Goal: Information Seeking & Learning: Find specific fact

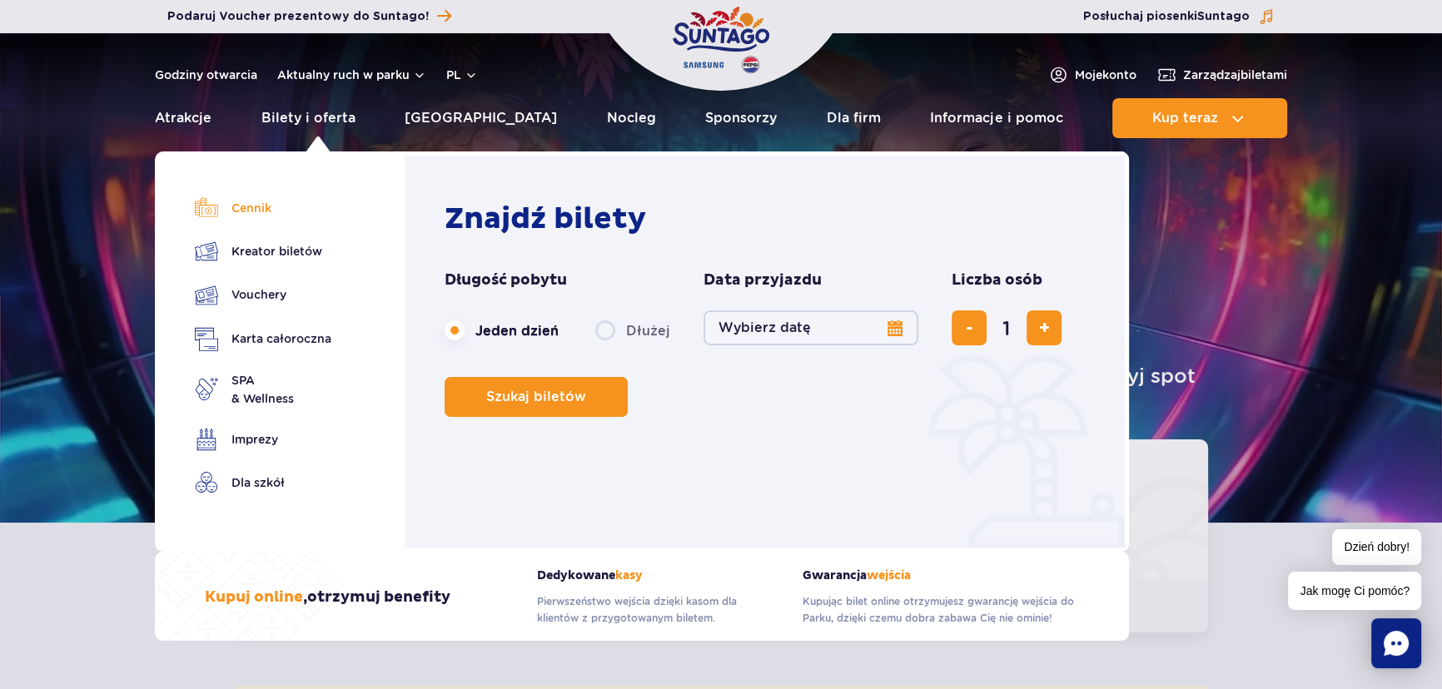
click at [260, 214] on link "Cennik" at bounding box center [263, 207] width 137 height 23
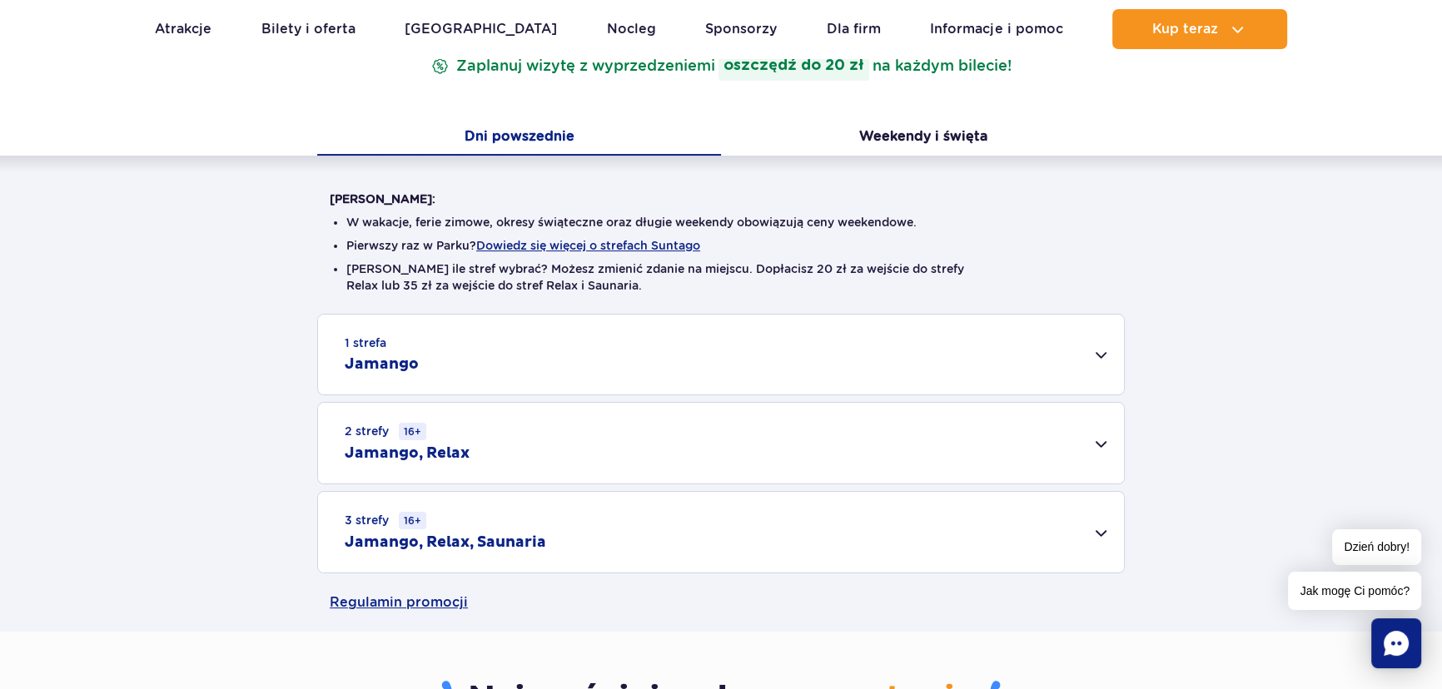
click at [589, 445] on div "2 strefy 16+ Jamango, Relax" at bounding box center [721, 443] width 806 height 81
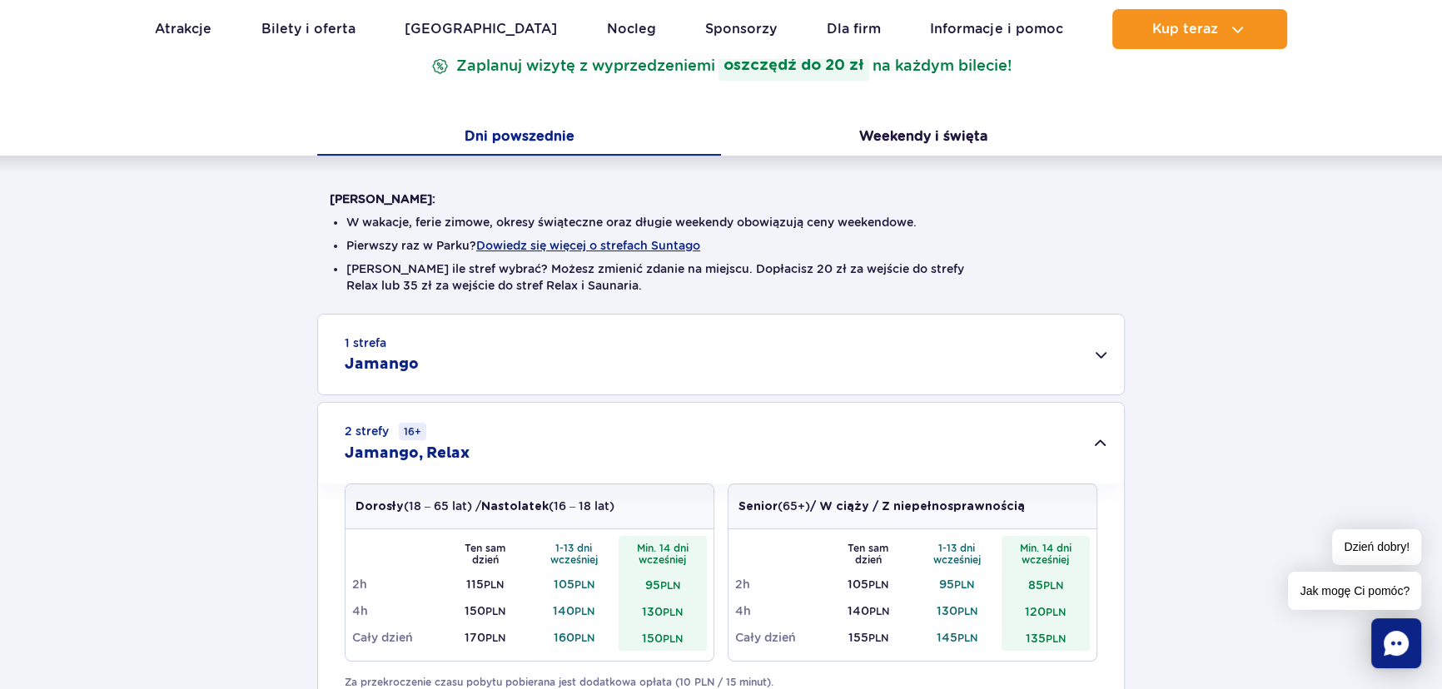
scroll to position [605, 0]
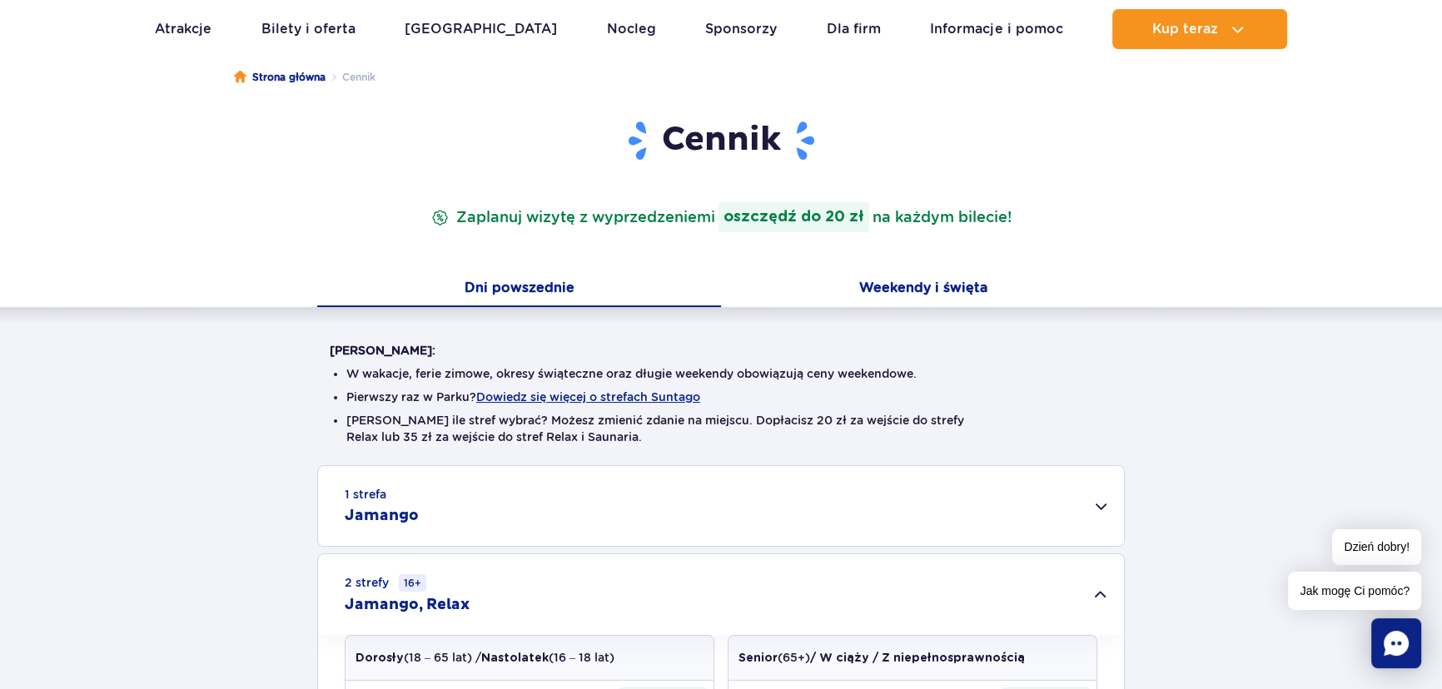
click at [972, 294] on button "Weekendy i święta" at bounding box center [923, 289] width 404 height 35
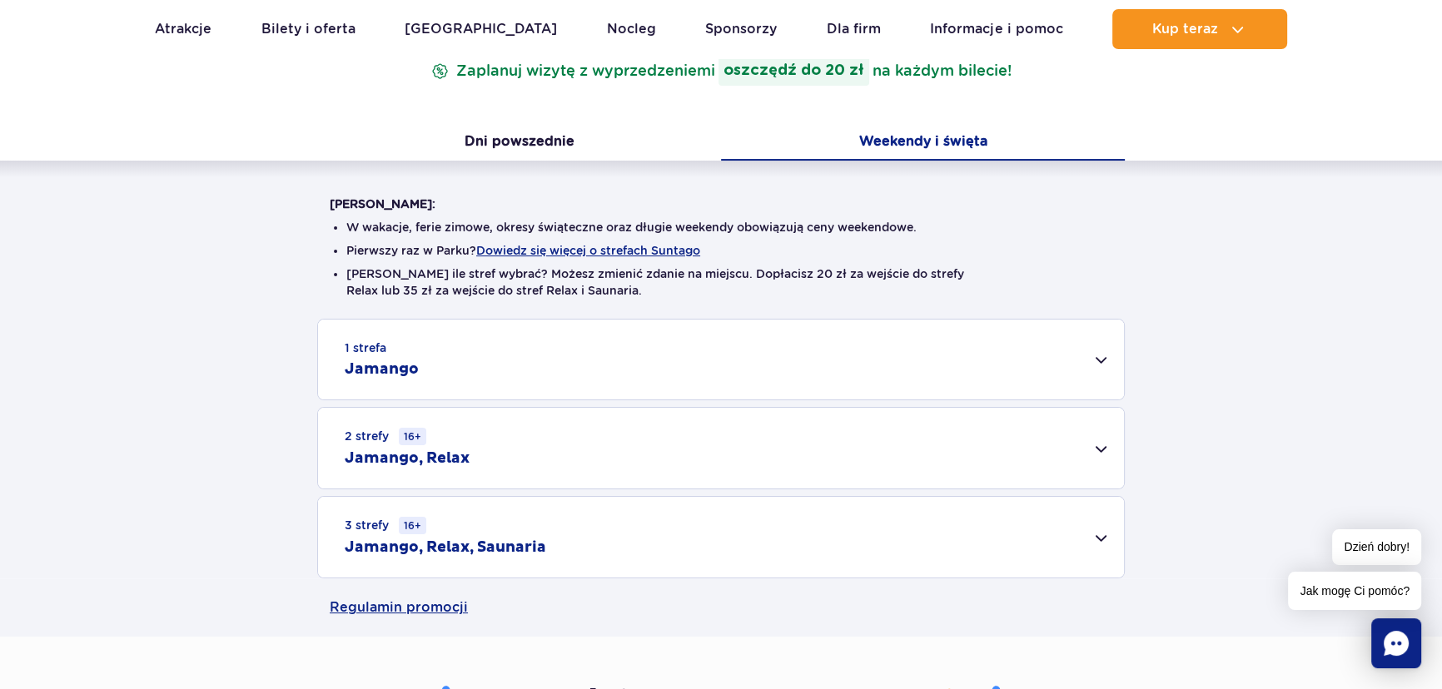
scroll to position [454, 0]
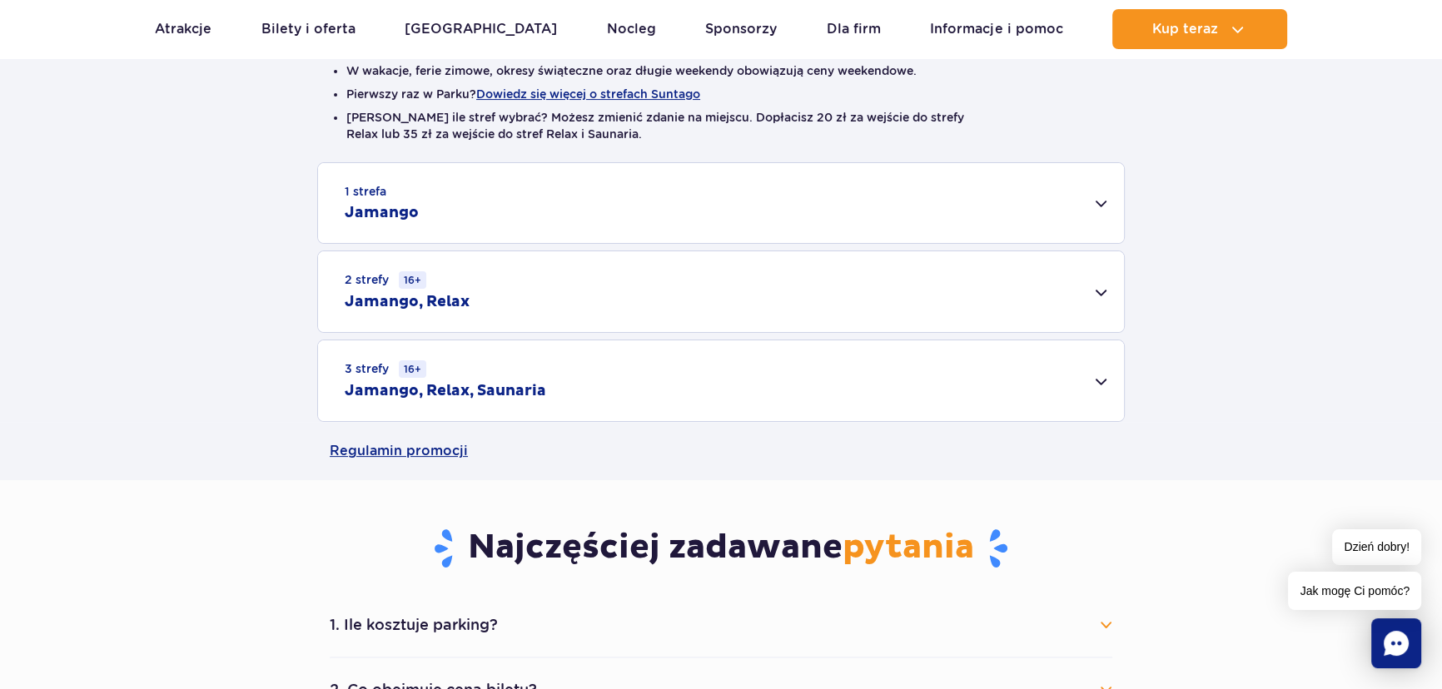
click at [511, 311] on div "2 strefy 16+ Jamango, Relax" at bounding box center [721, 291] width 806 height 81
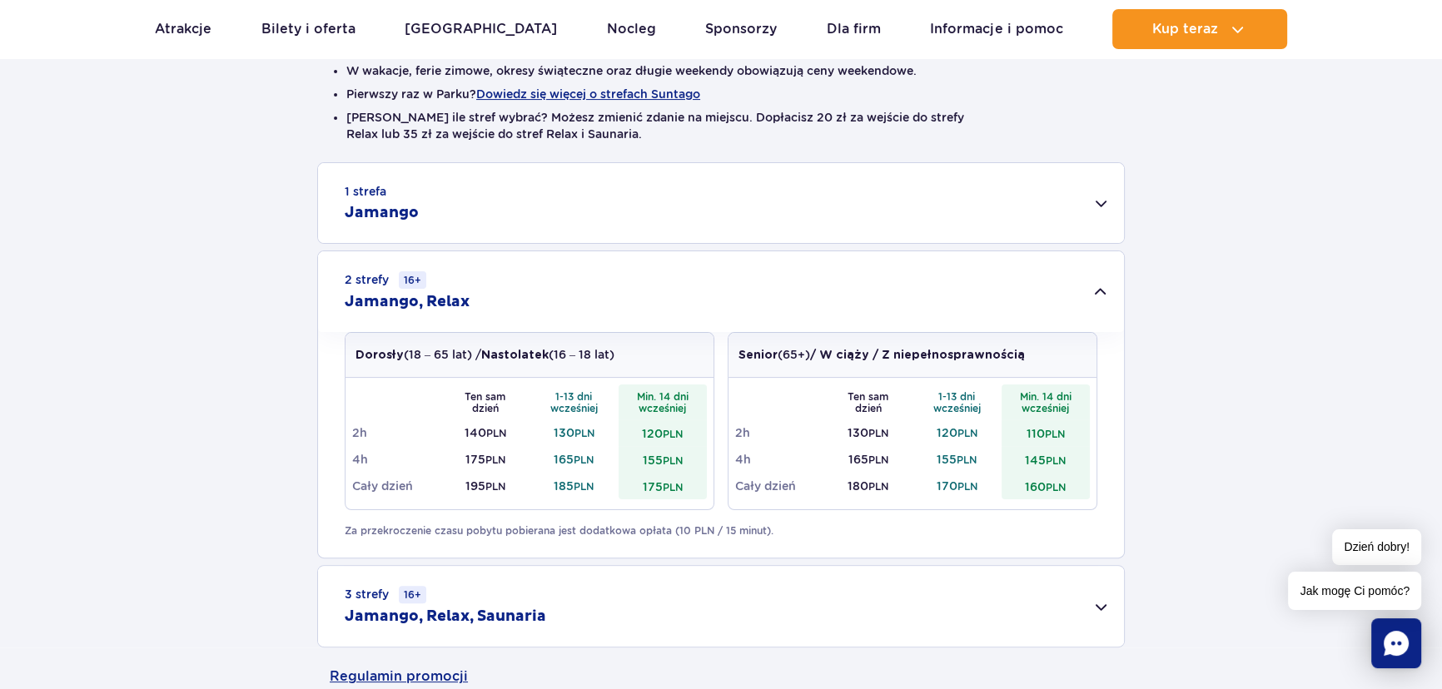
click at [412, 226] on div "1 strefa Jamango" at bounding box center [721, 203] width 806 height 80
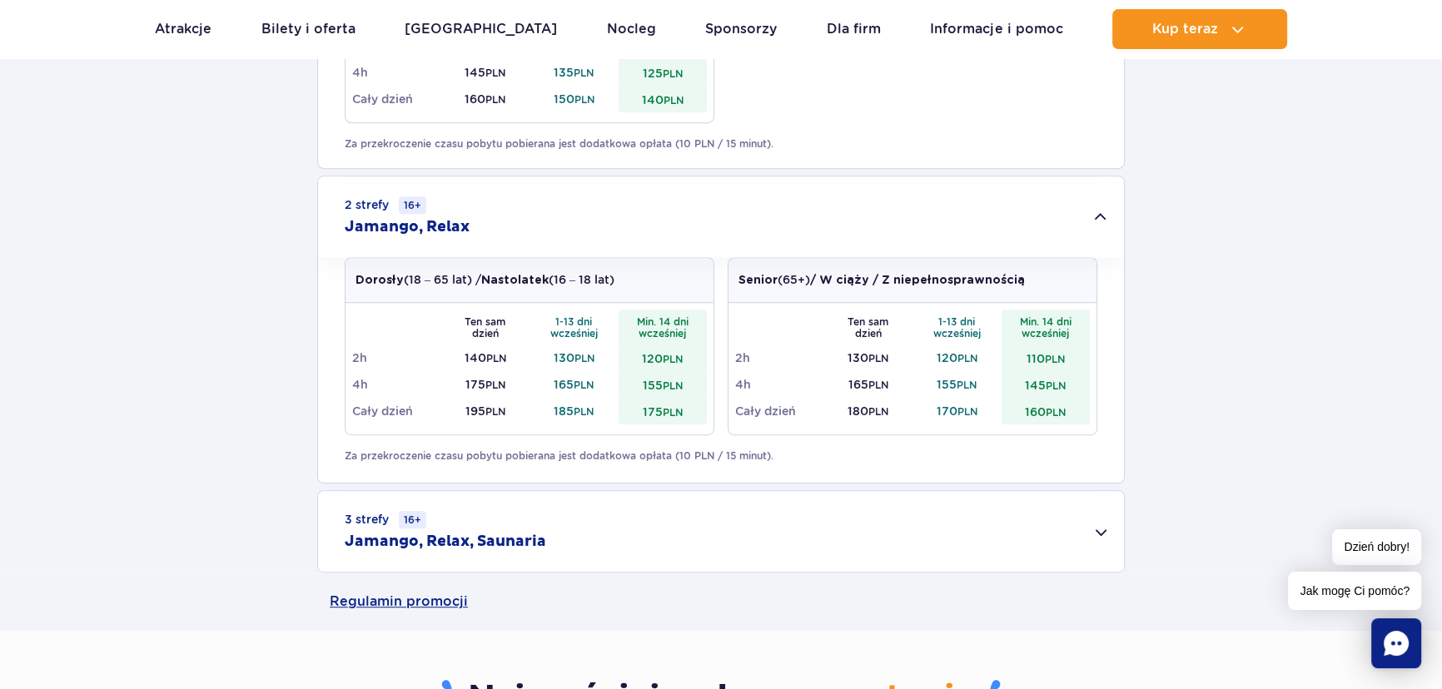
scroll to position [1438, 0]
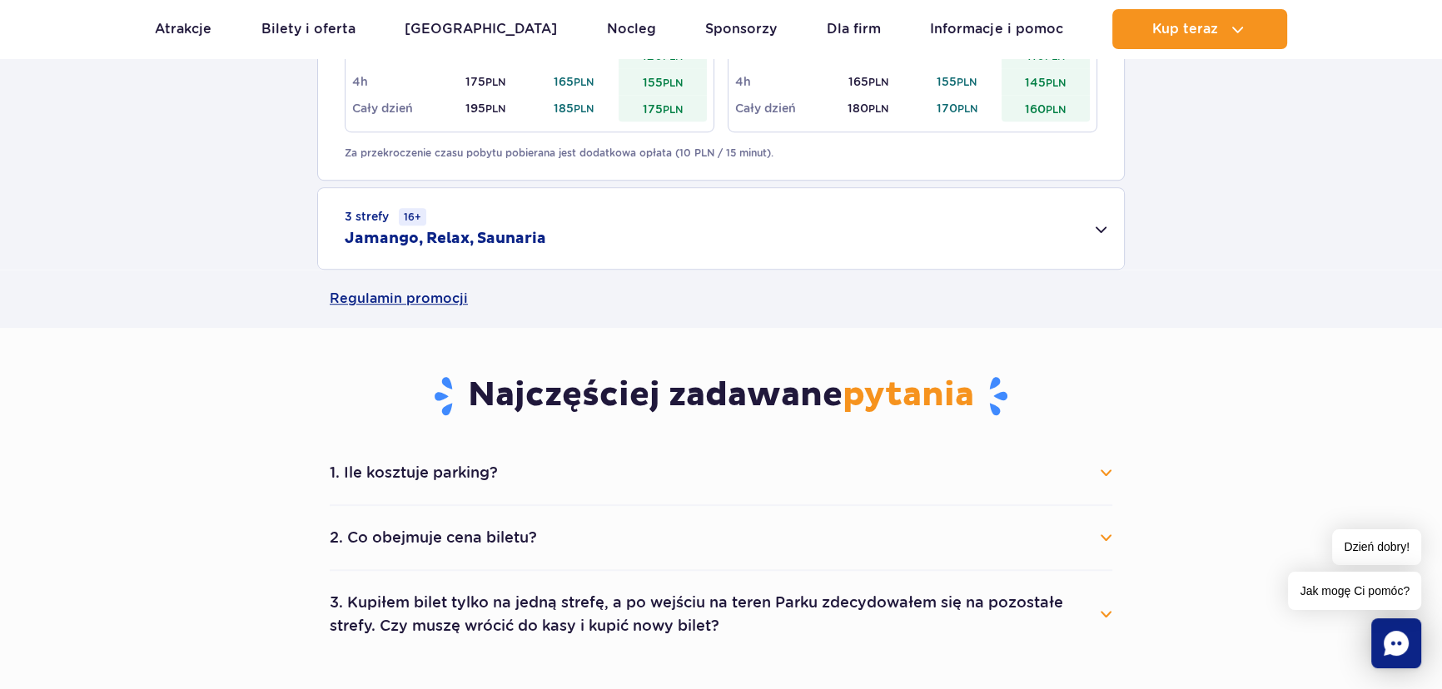
click at [549, 225] on div "3 strefy 16+ Jamango, Relax, Saunaria" at bounding box center [721, 228] width 806 height 81
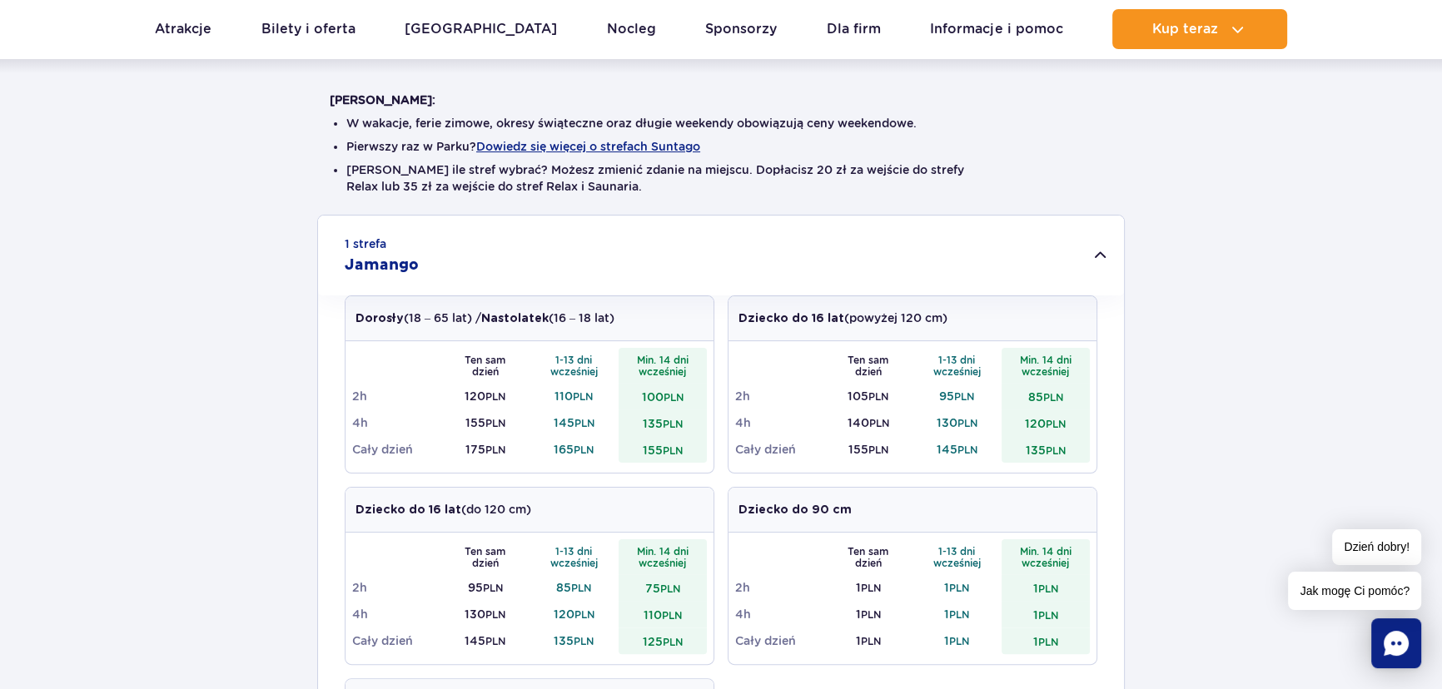
scroll to position [233, 0]
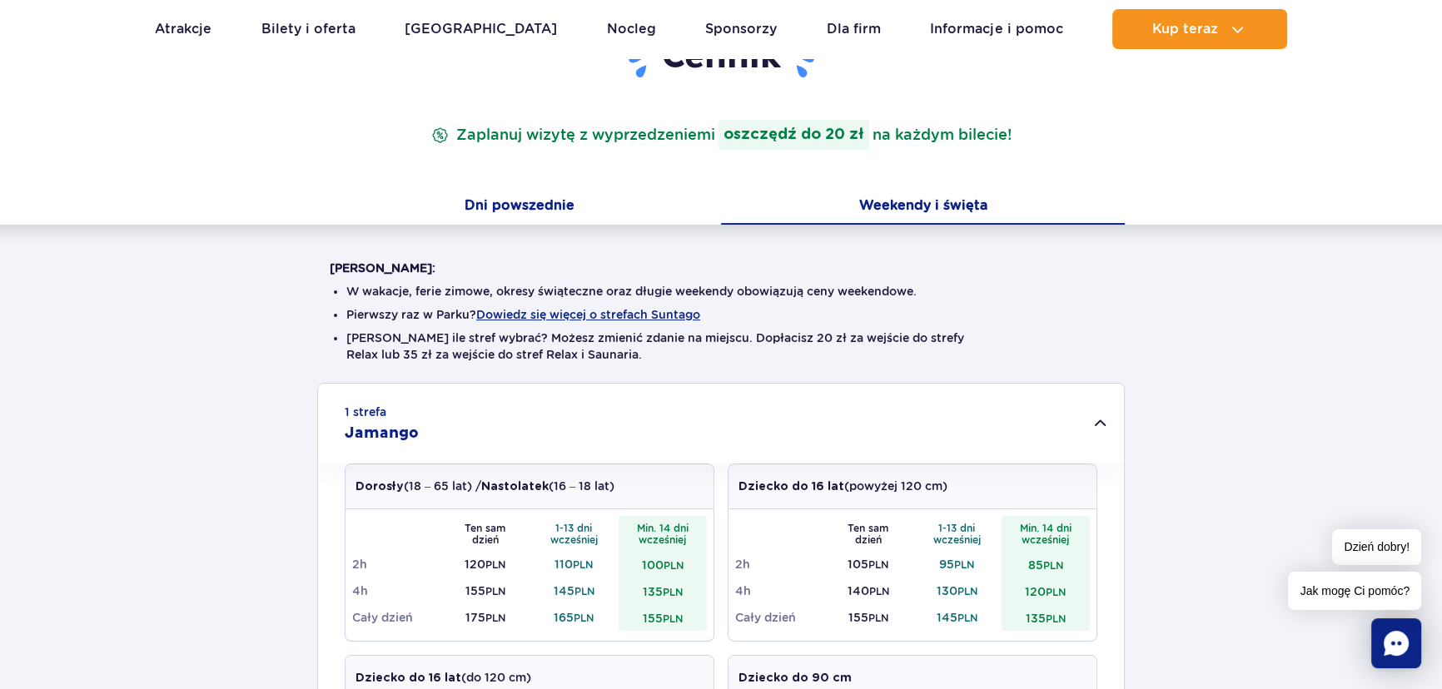
click at [600, 204] on button "Dni powszednie" at bounding box center [519, 207] width 404 height 35
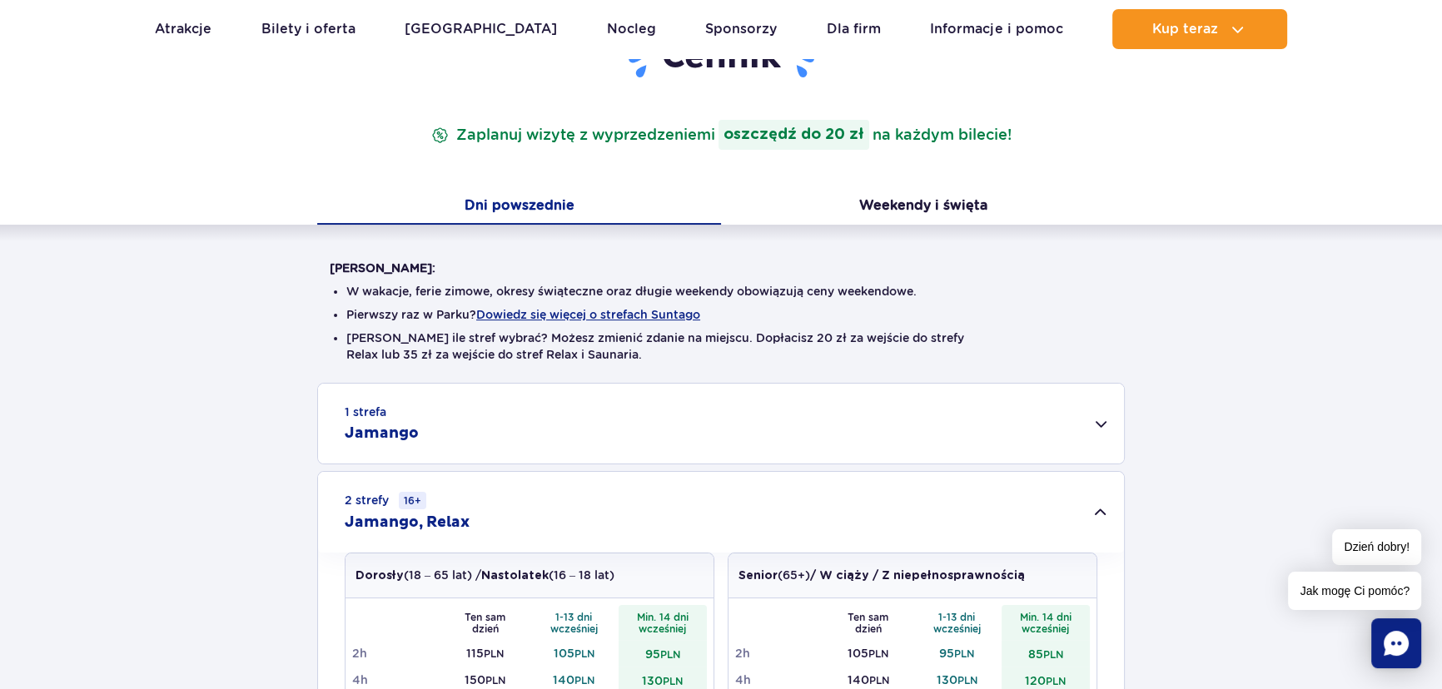
click at [441, 453] on div "1 strefa Jamango" at bounding box center [721, 424] width 806 height 80
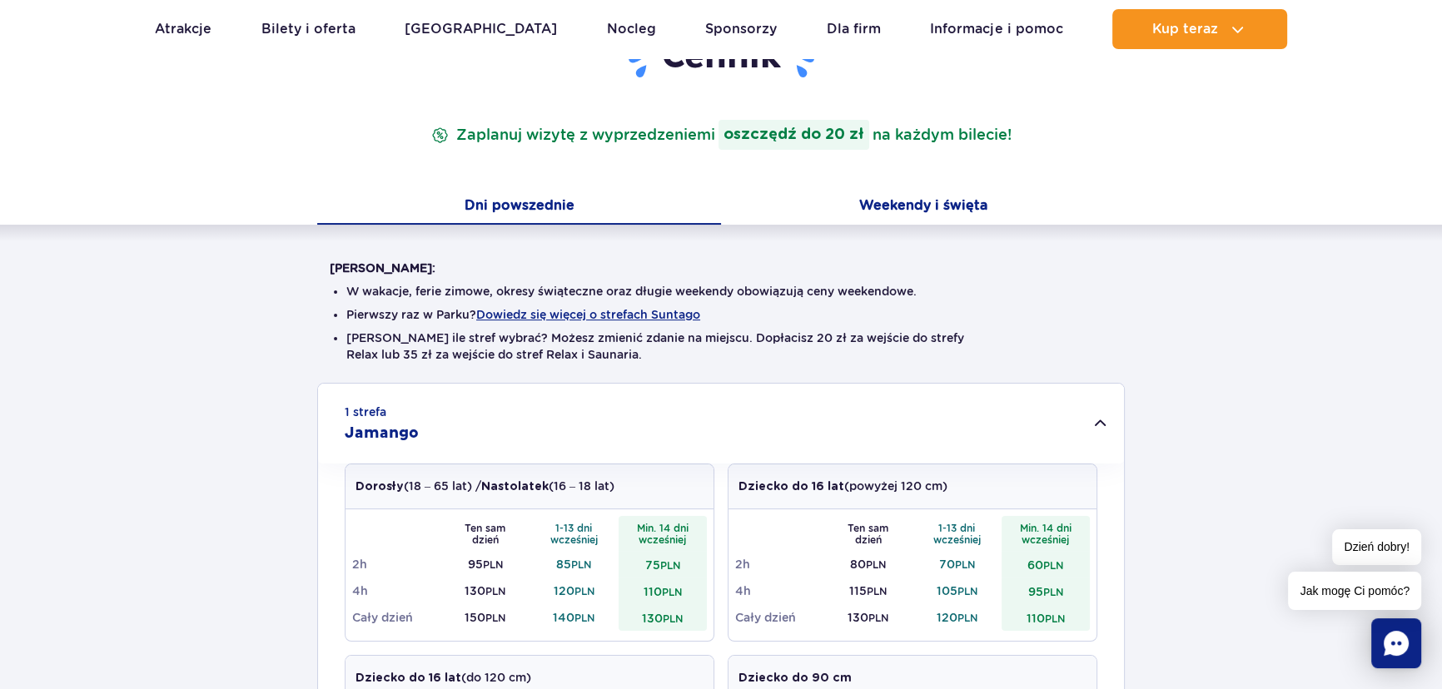
click at [879, 201] on button "Weekendy i święta" at bounding box center [923, 207] width 404 height 35
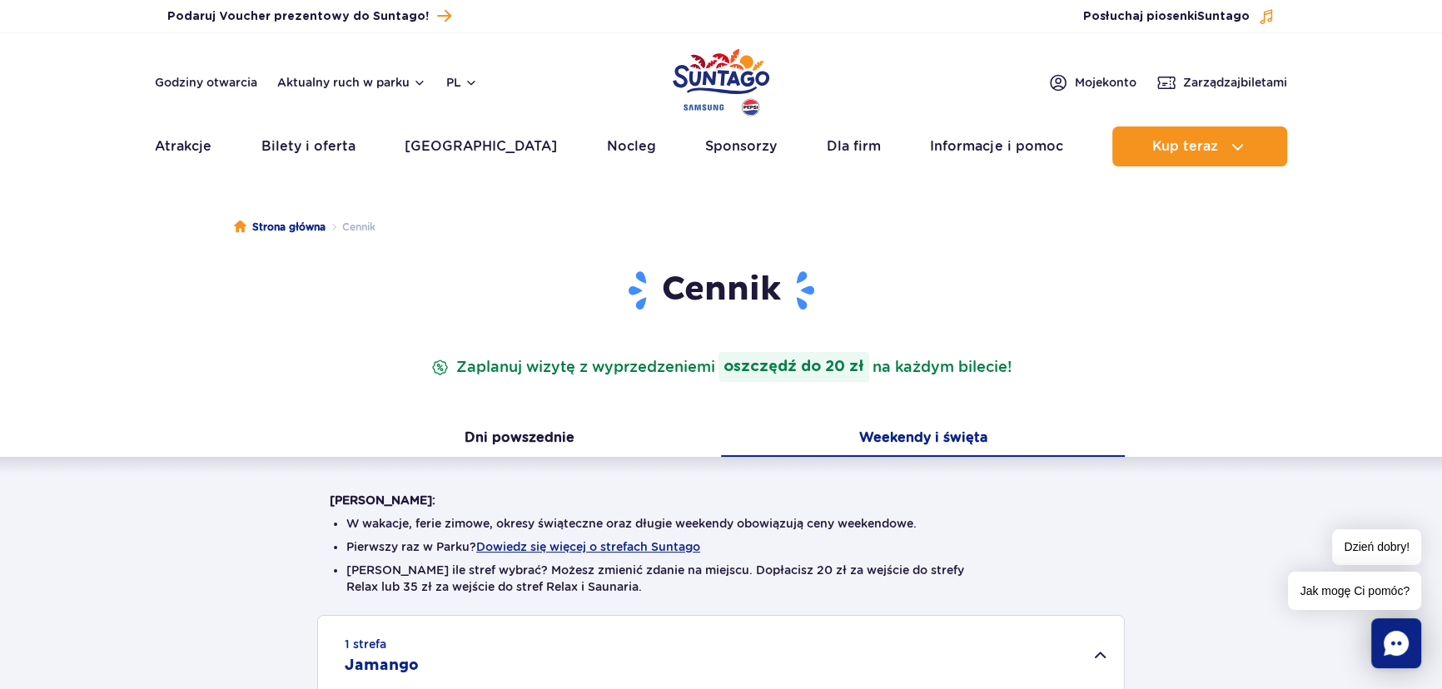
scroll to position [0, 0]
click at [526, 443] on button "Dni powszednie" at bounding box center [519, 440] width 404 height 35
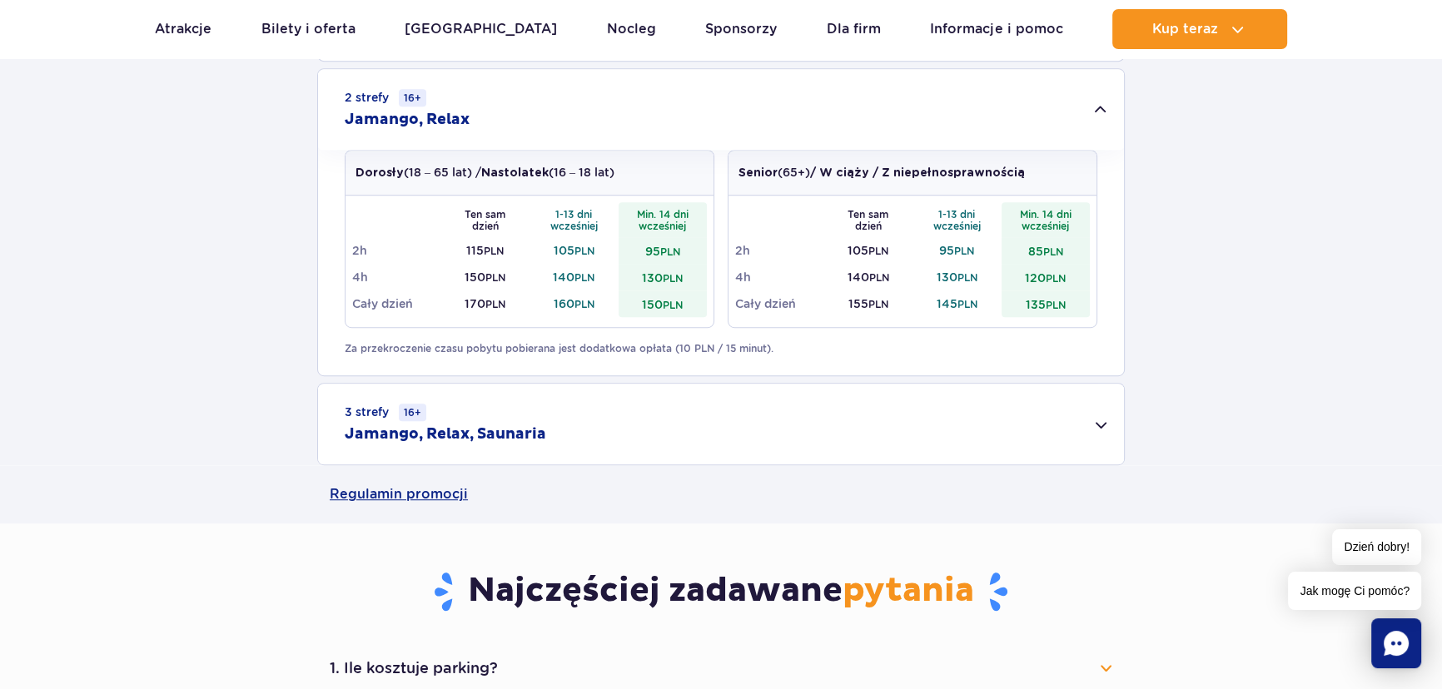
scroll to position [1438, 0]
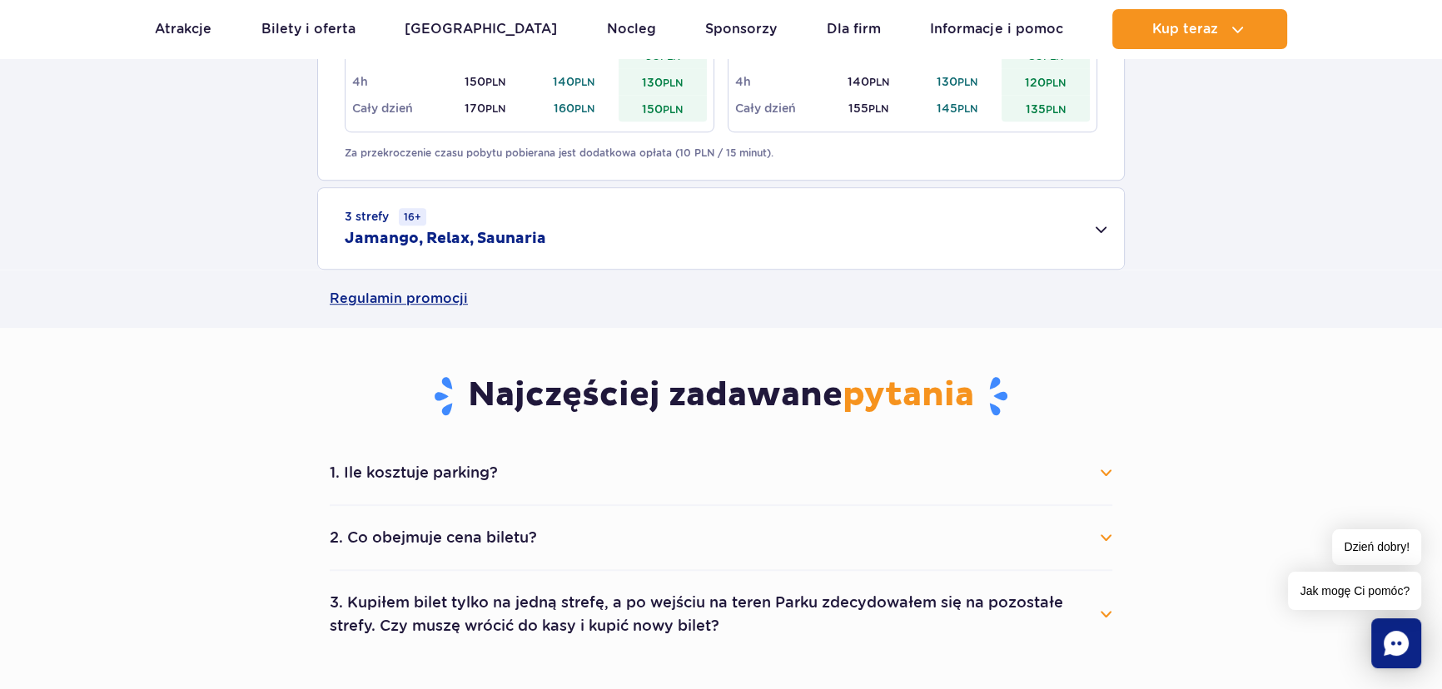
click at [526, 236] on h2 "Jamango, Relax, Saunaria" at bounding box center [445, 239] width 201 height 20
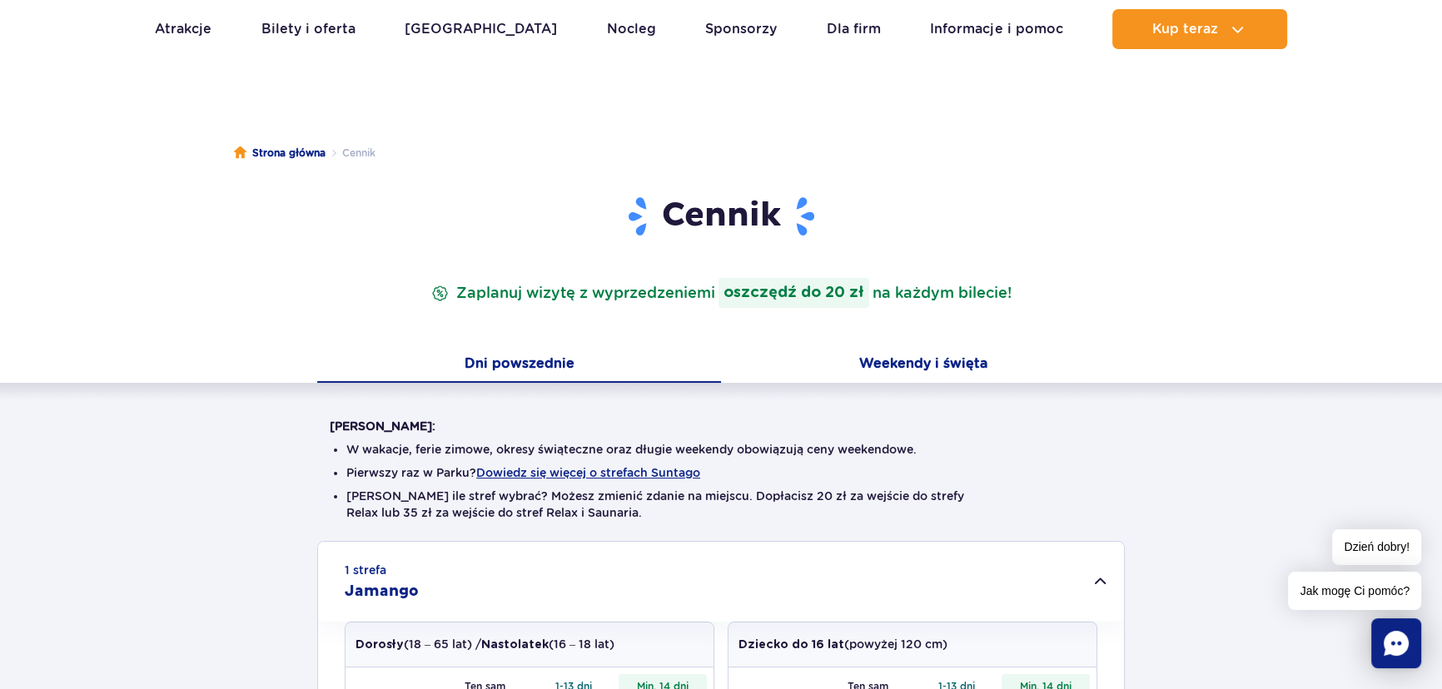
click at [915, 365] on button "Weekendy i święta" at bounding box center [923, 365] width 404 height 35
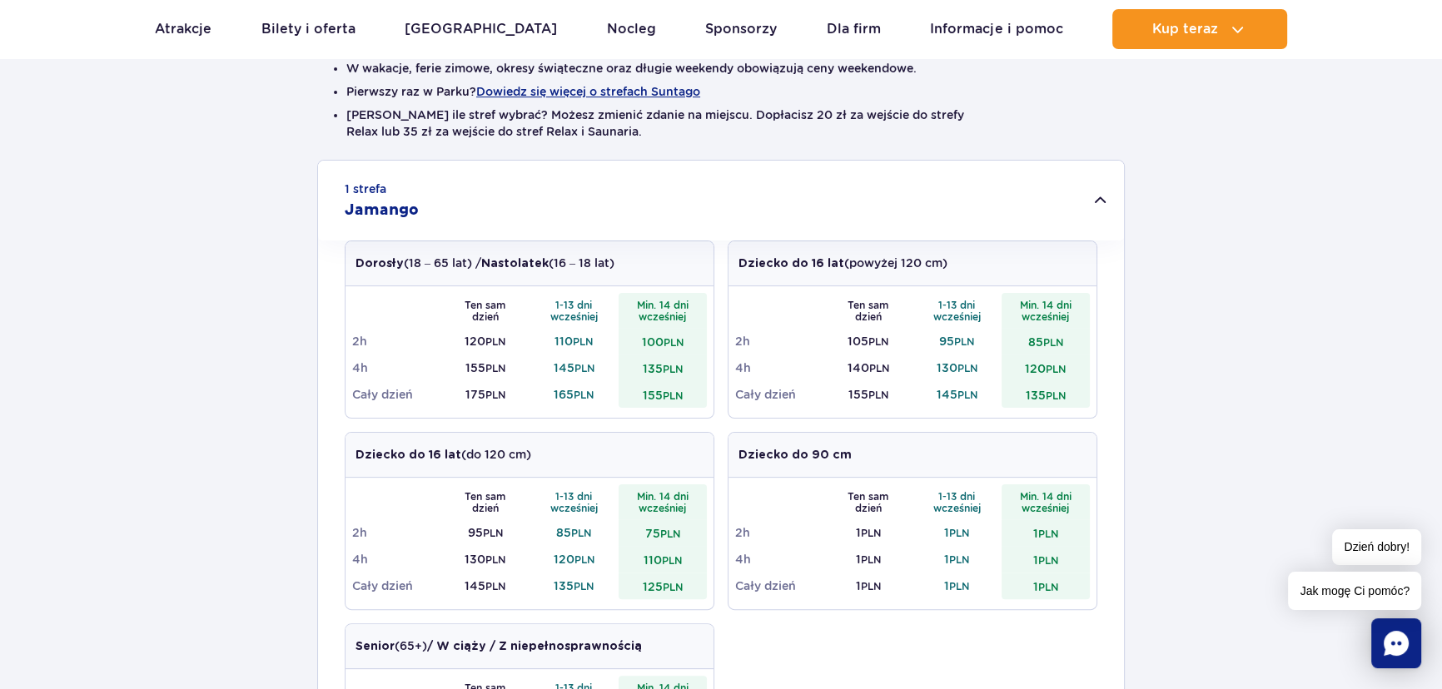
scroll to position [302, 0]
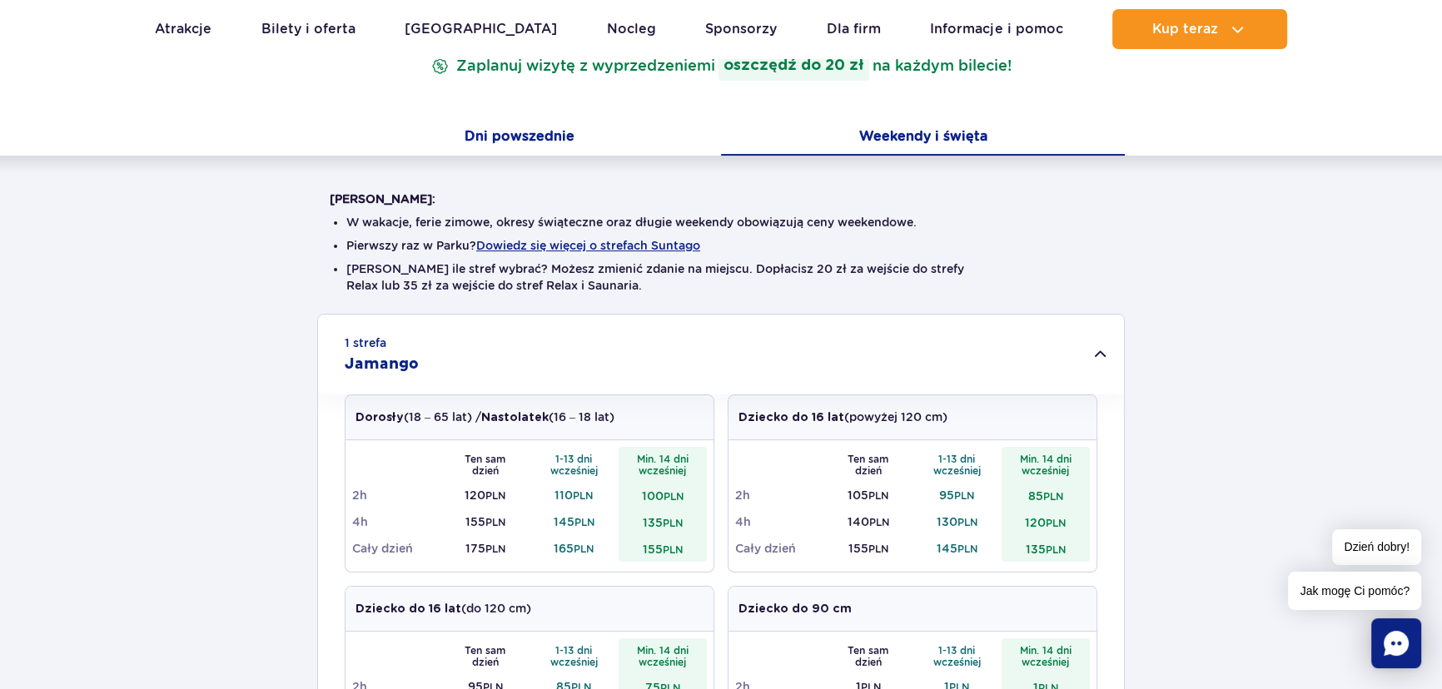
click at [541, 132] on button "Dni powszednie" at bounding box center [519, 138] width 404 height 35
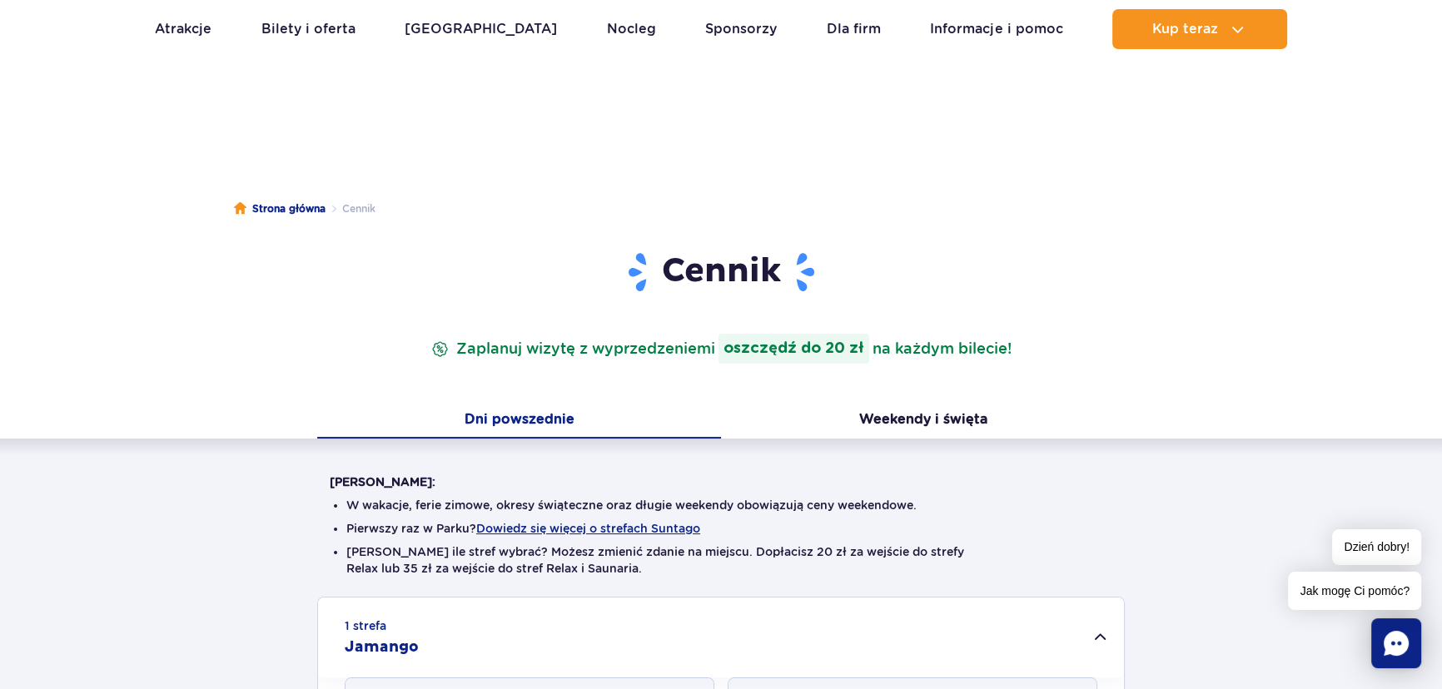
scroll to position [27, 0]
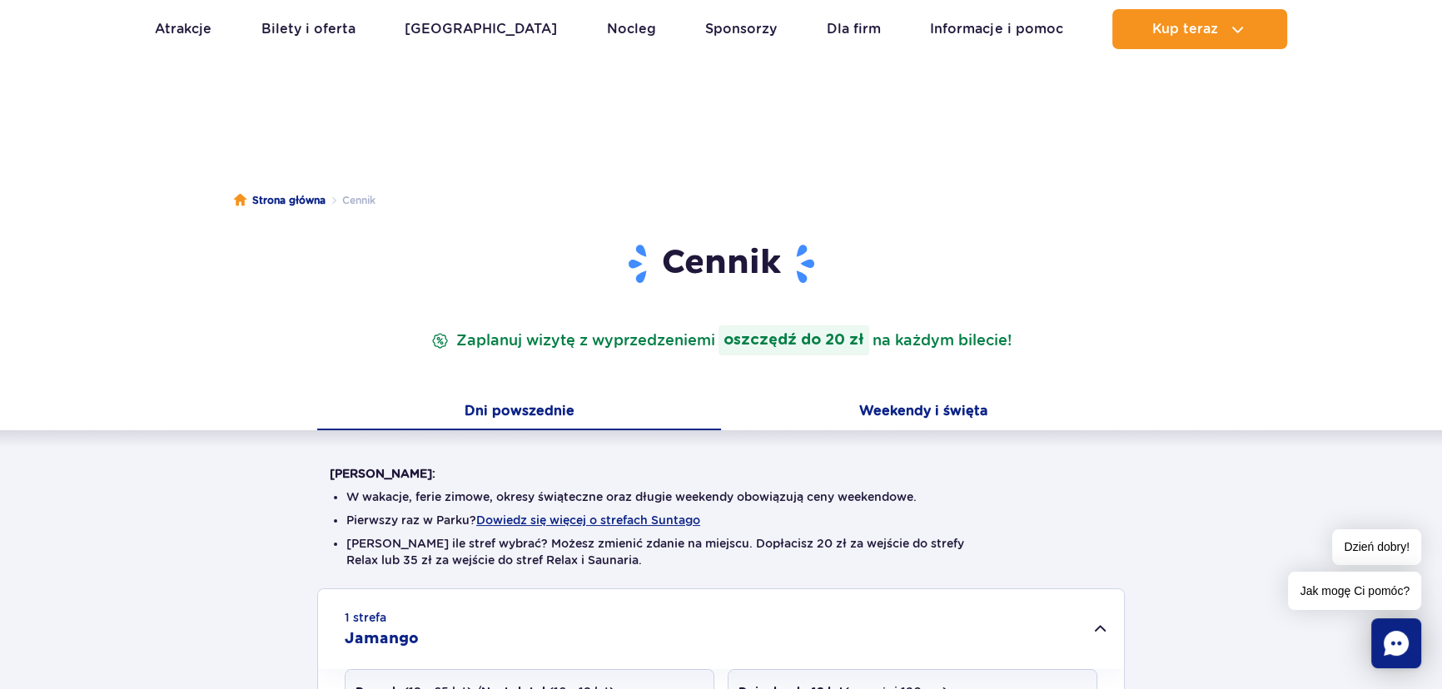
click at [916, 400] on button "Weekendy i święta" at bounding box center [923, 412] width 404 height 35
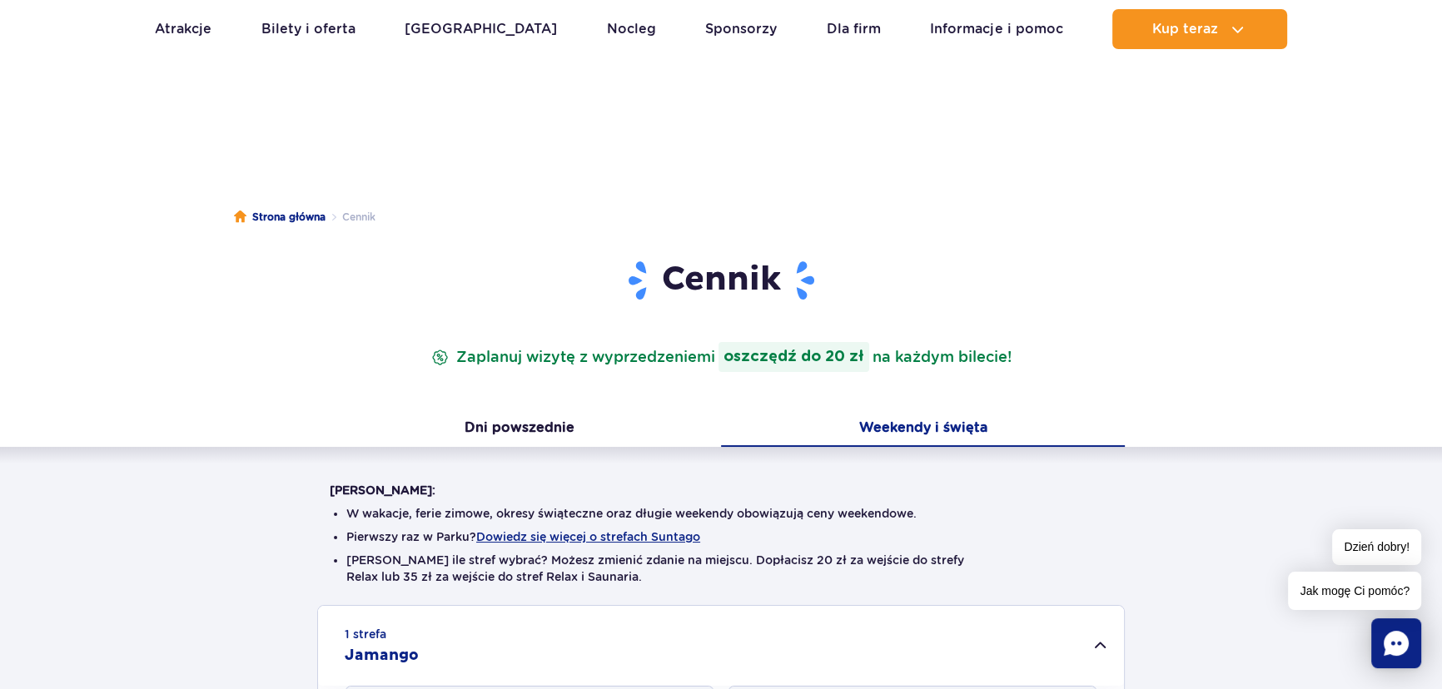
scroll to position [0, 0]
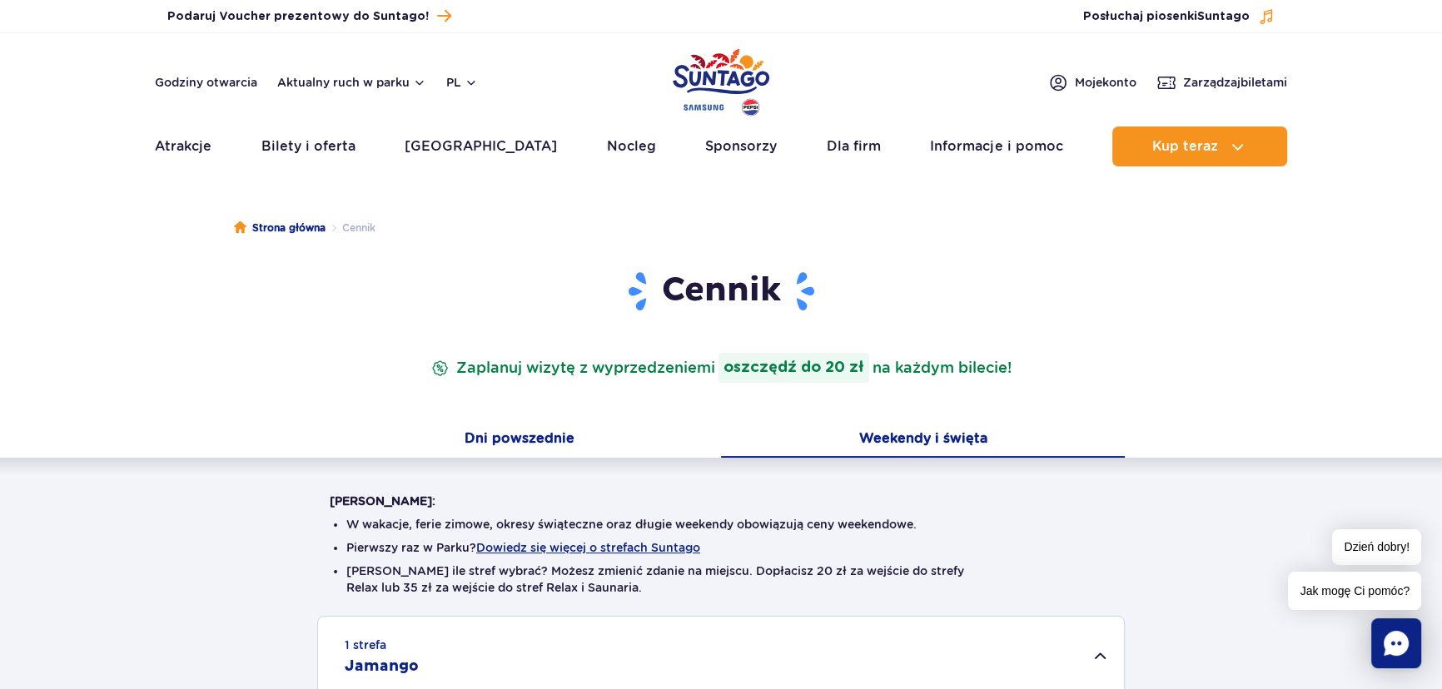
click at [513, 432] on button "Dni powszednie" at bounding box center [519, 440] width 404 height 35
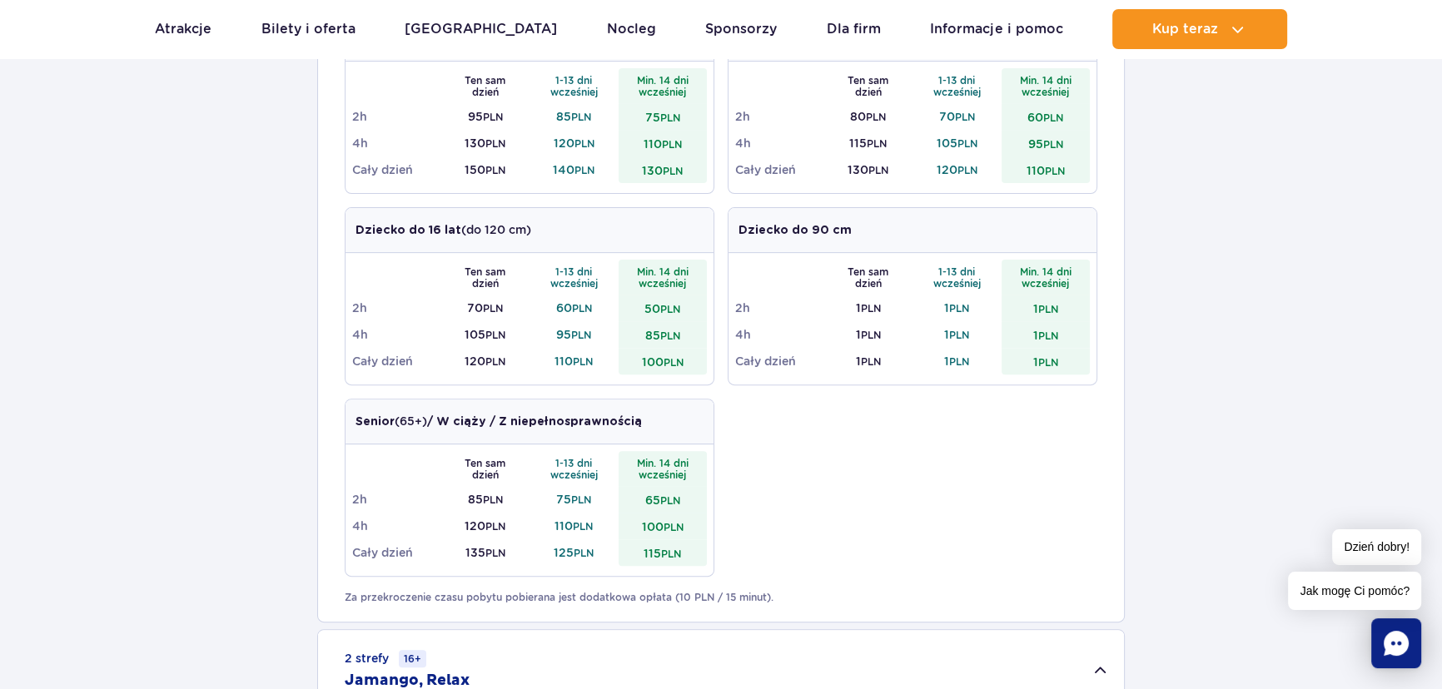
scroll to position [226, 0]
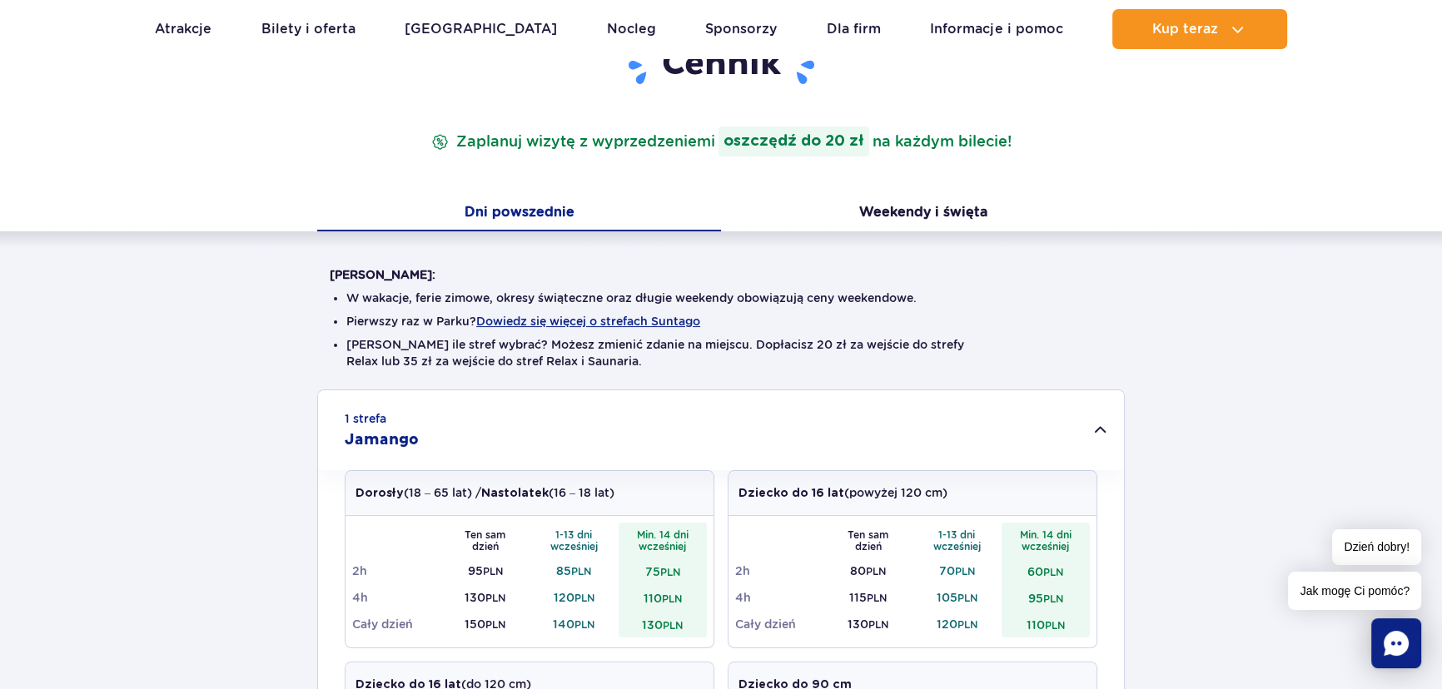
click at [1077, 434] on div "1 strefa Jamango" at bounding box center [721, 430] width 806 height 80
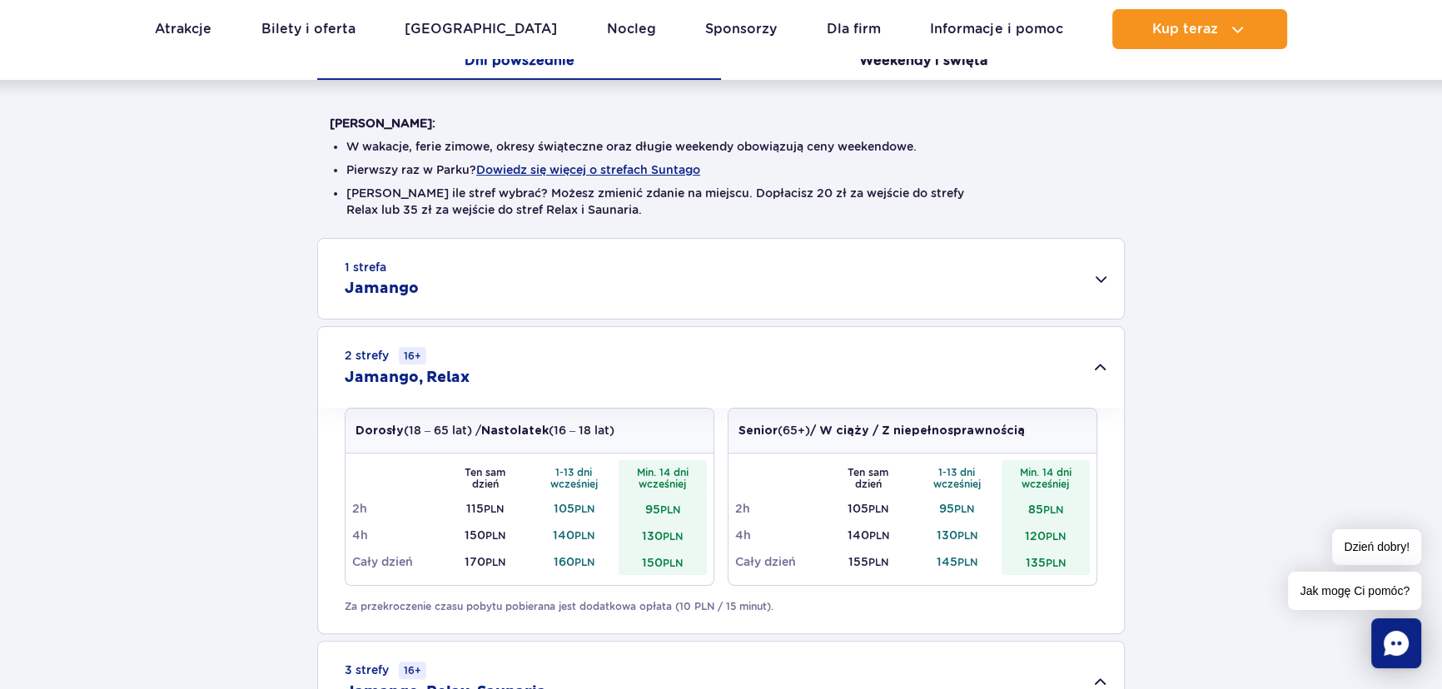
click at [979, 360] on div "2 strefy 16+ Jamango, Relax" at bounding box center [721, 367] width 806 height 81
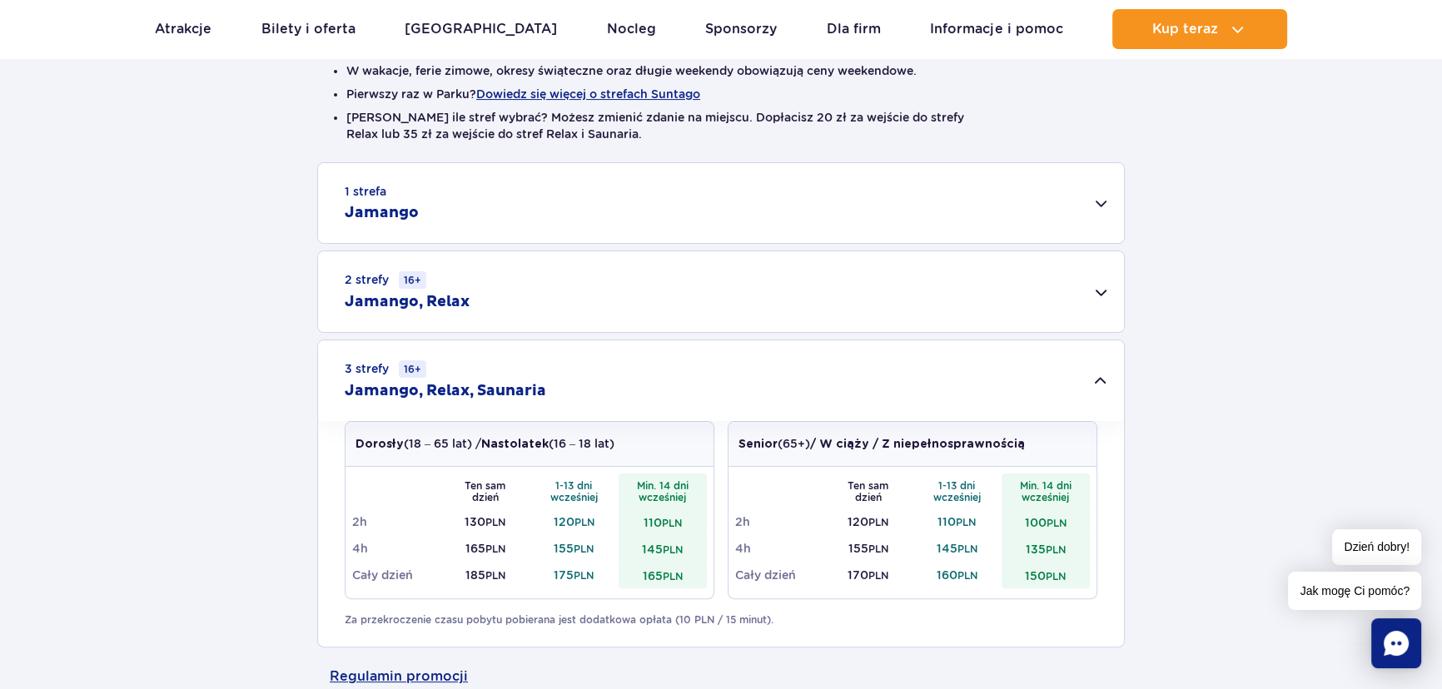
click at [979, 360] on div "3 strefy 16+ Jamango, Relax, Saunaria" at bounding box center [721, 381] width 806 height 81
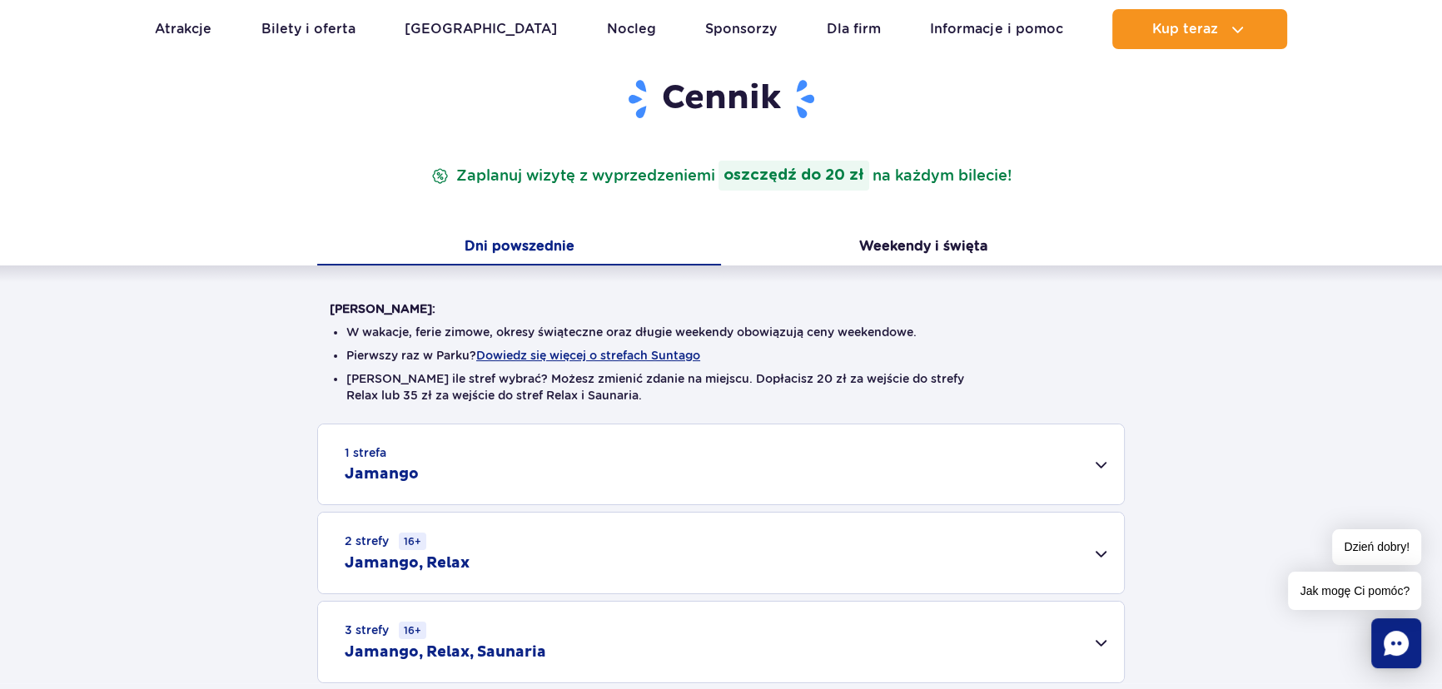
scroll to position [211, 0]
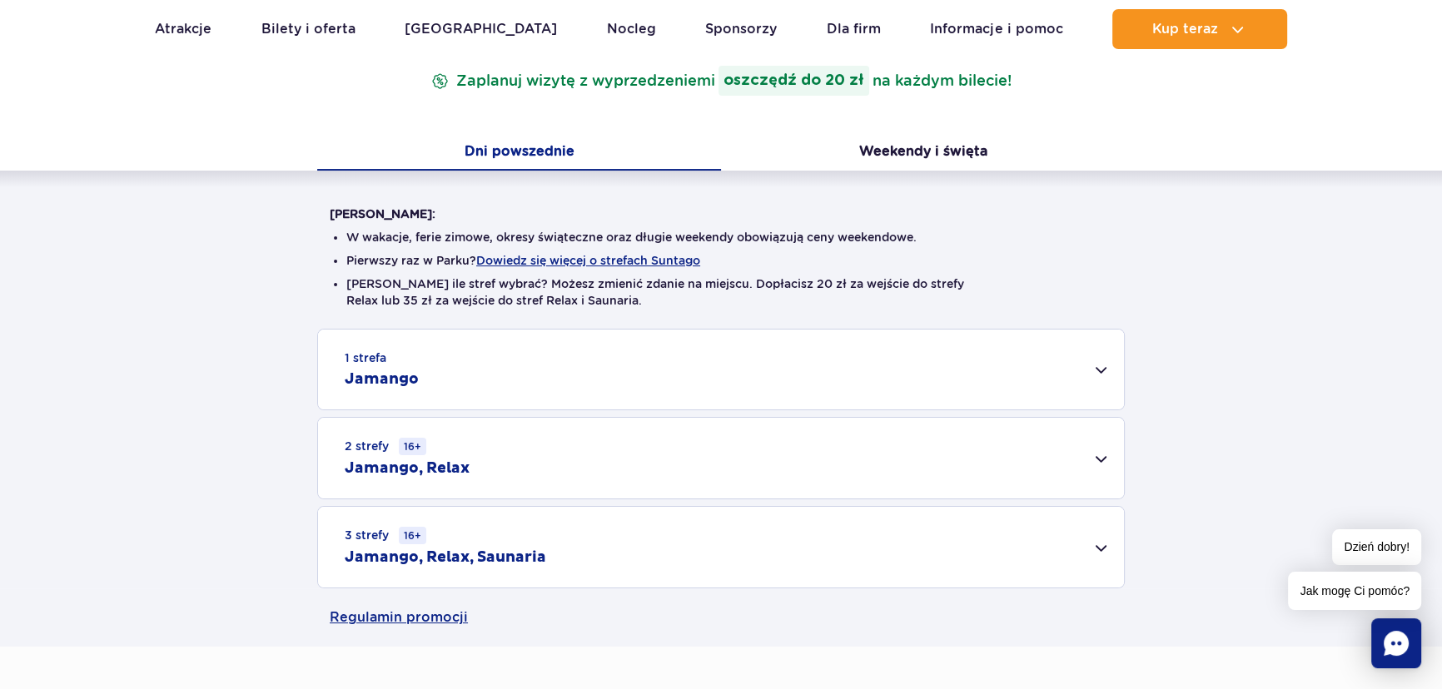
click at [823, 398] on div "1 strefa Jamango" at bounding box center [721, 370] width 806 height 80
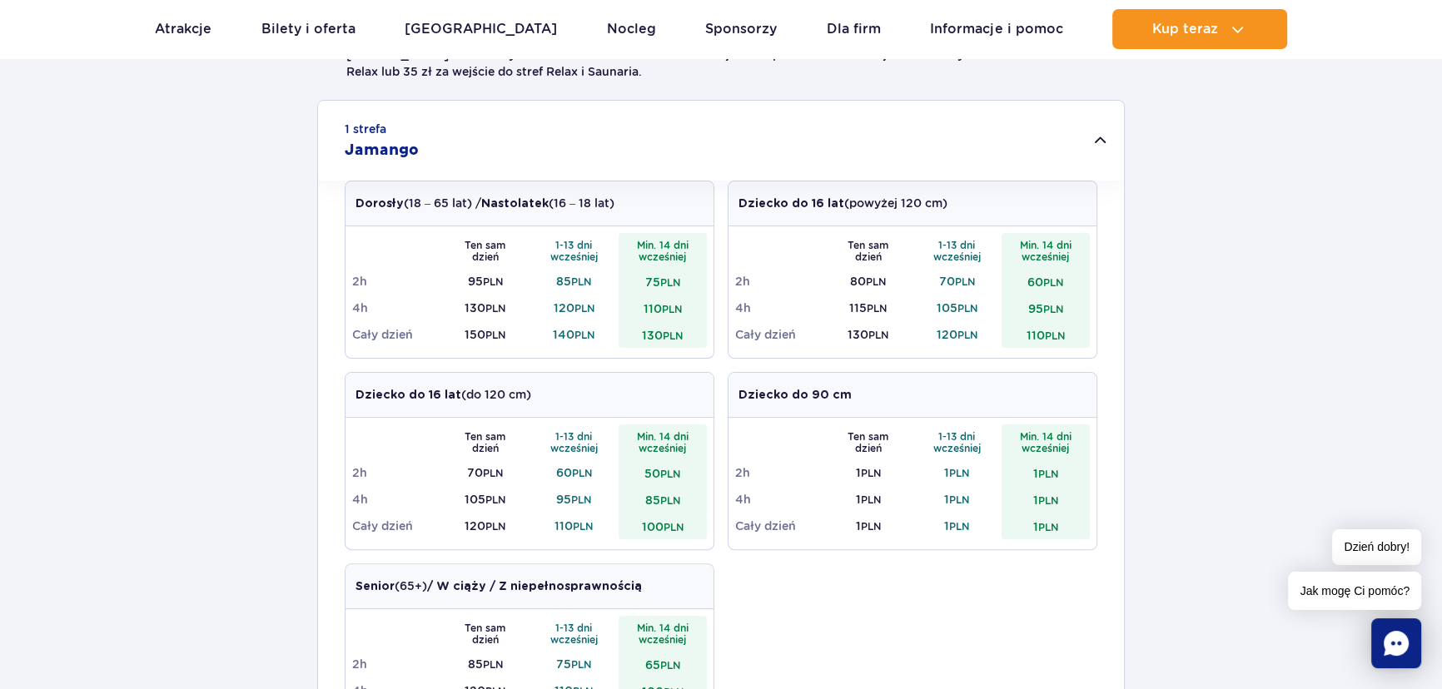
scroll to position [553, 0]
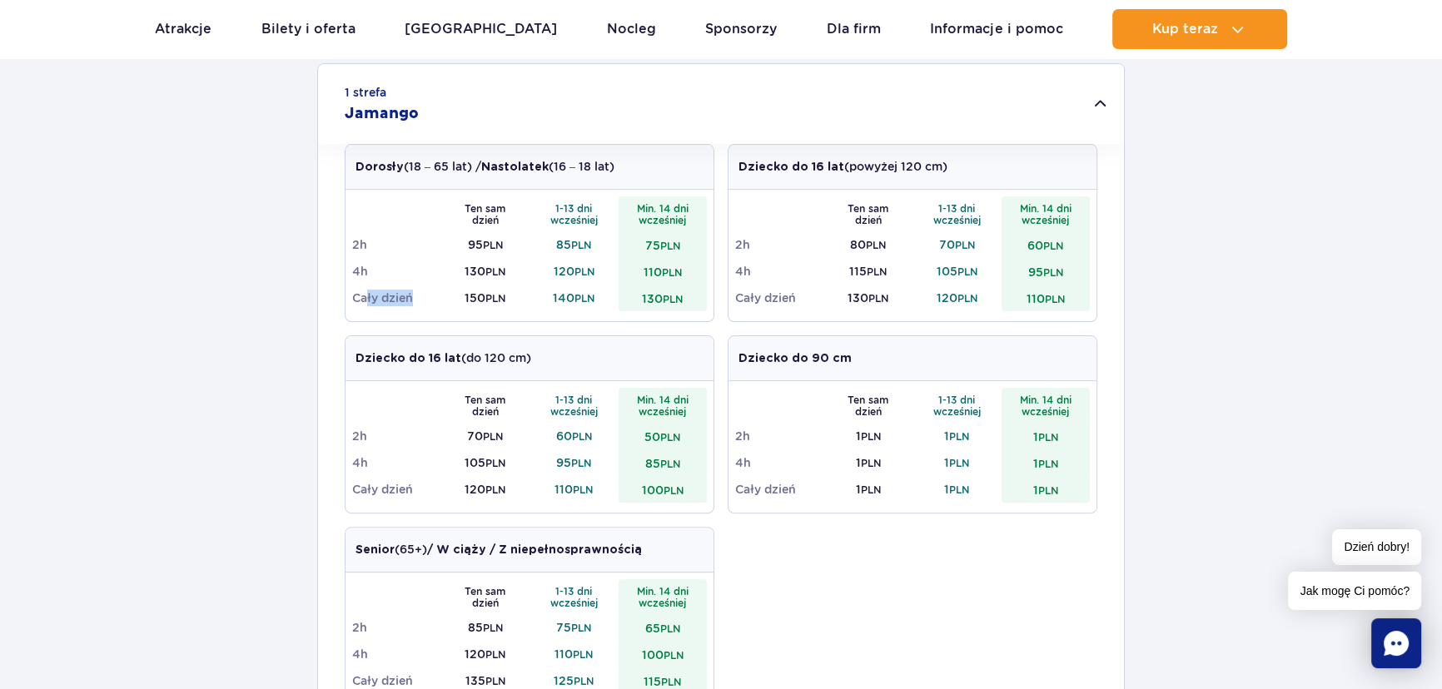
drag, startPoint x: 364, startPoint y: 299, endPoint x: 423, endPoint y: 299, distance: 59.1
click at [423, 299] on td "Cały dzień" at bounding box center [396, 298] width 89 height 27
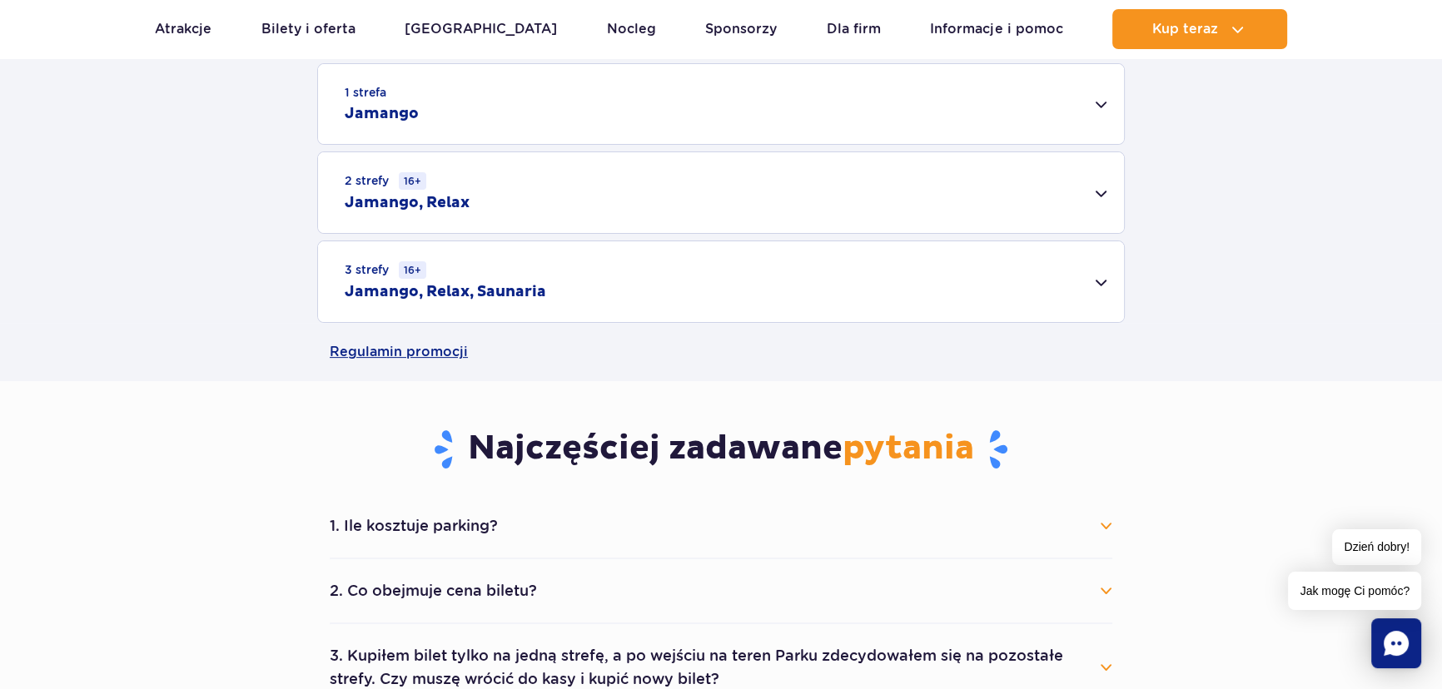
click at [418, 137] on div "1 strefa Jamango" at bounding box center [721, 104] width 806 height 80
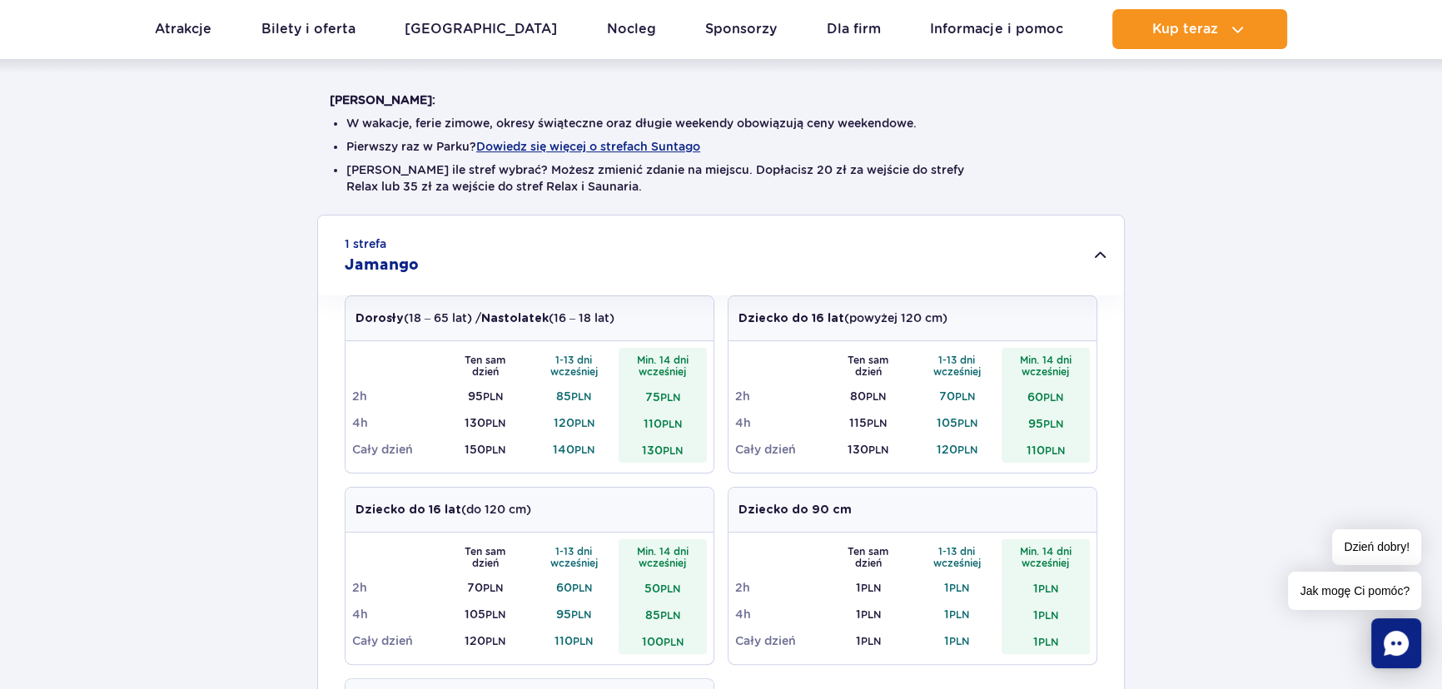
scroll to position [326, 0]
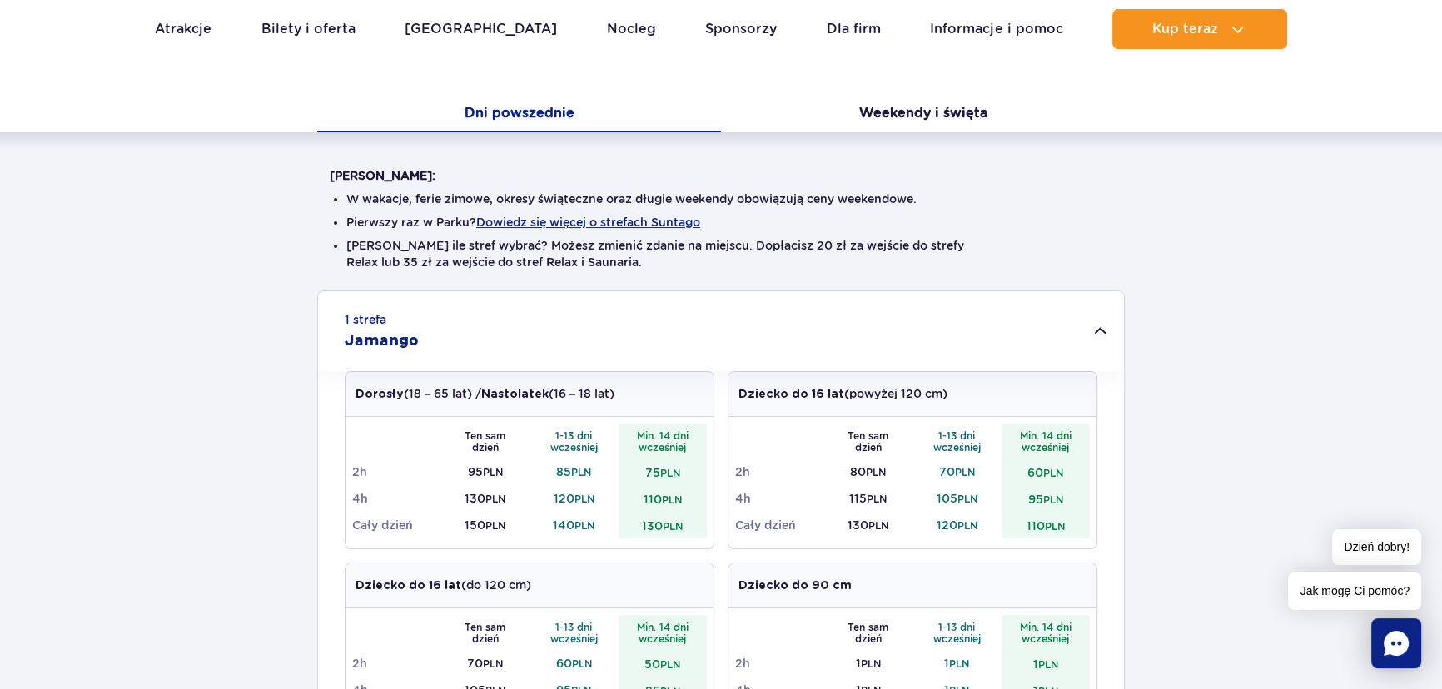
click at [775, 339] on div "1 strefa Jamango" at bounding box center [721, 331] width 806 height 80
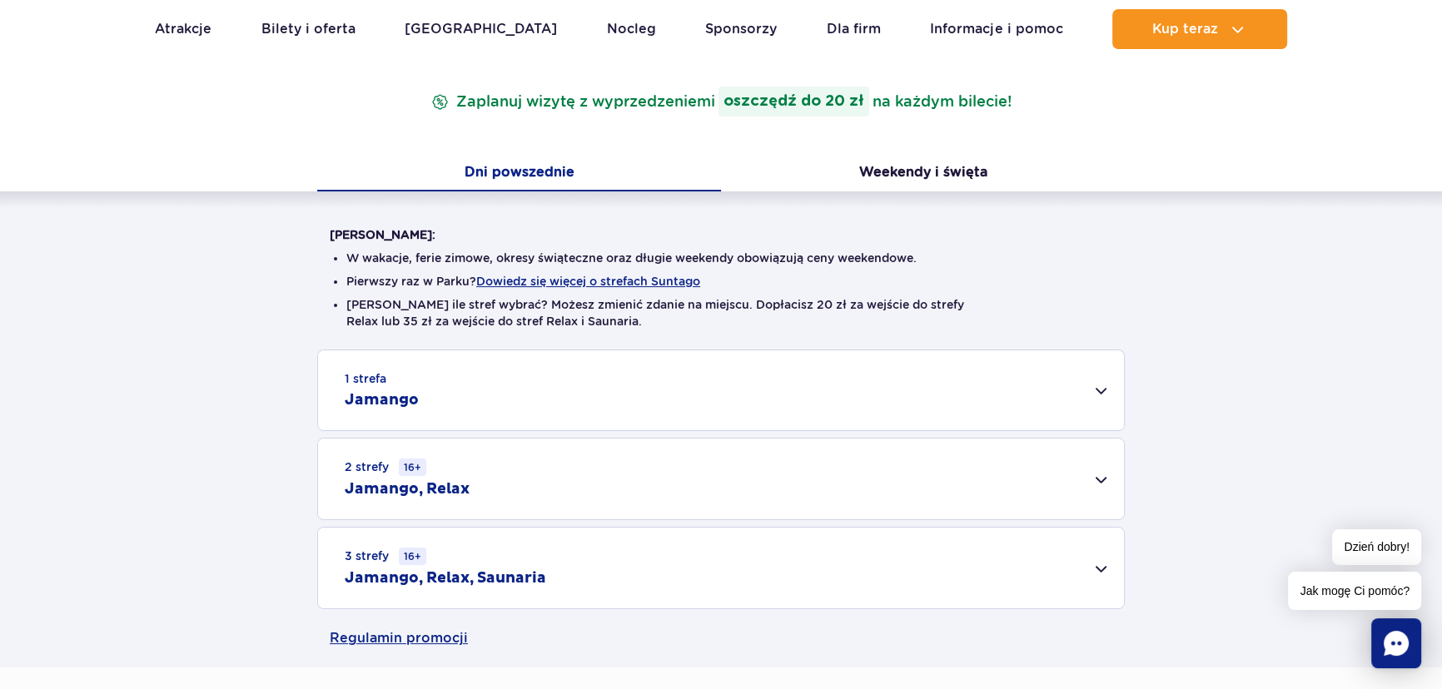
scroll to position [0, 0]
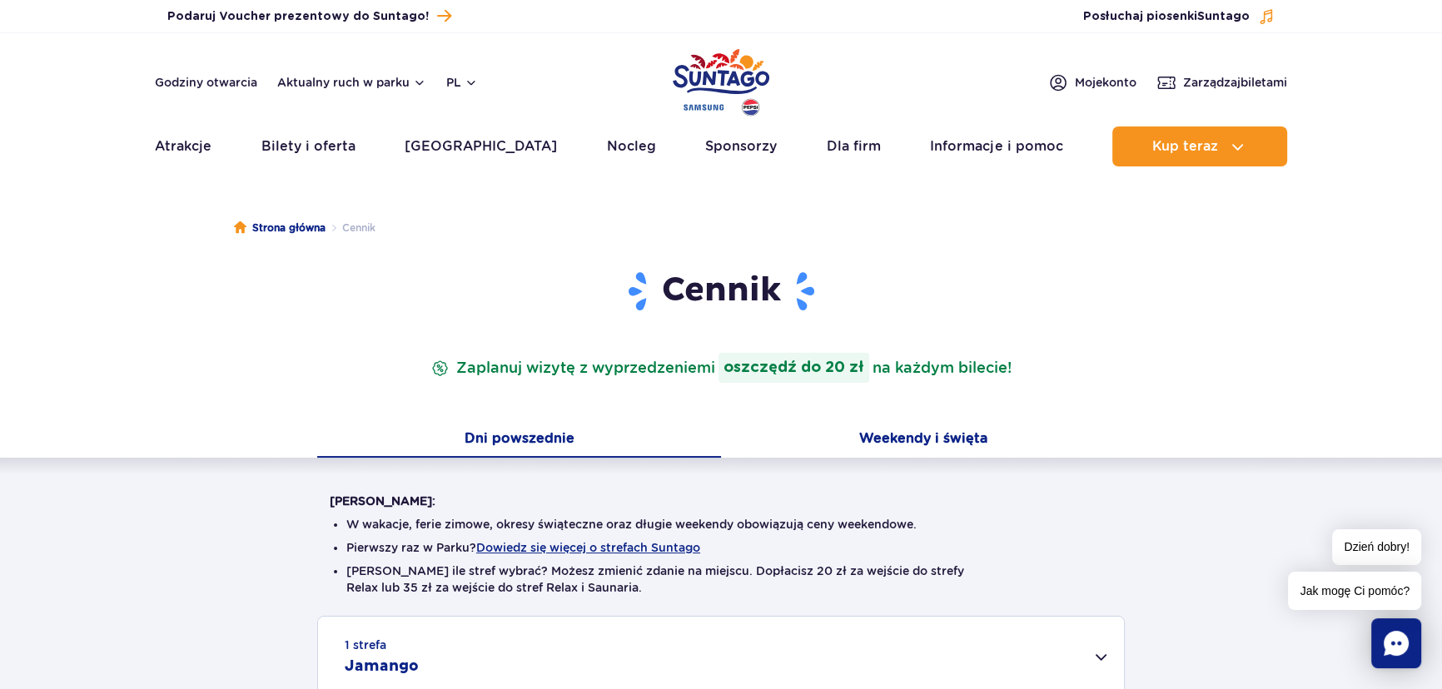
click at [904, 438] on button "Weekendy i święta" at bounding box center [923, 440] width 404 height 35
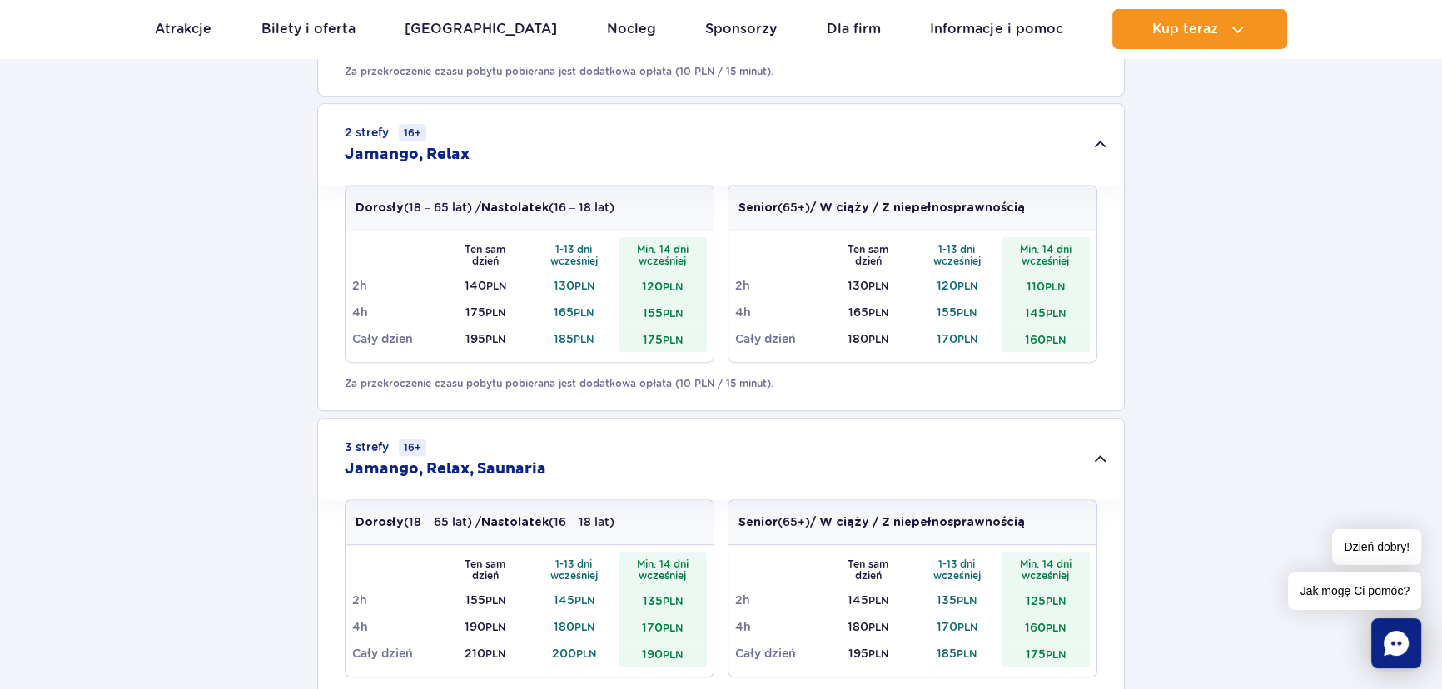
scroll to position [1059, 0]
